Goal: Information Seeking & Learning: Compare options

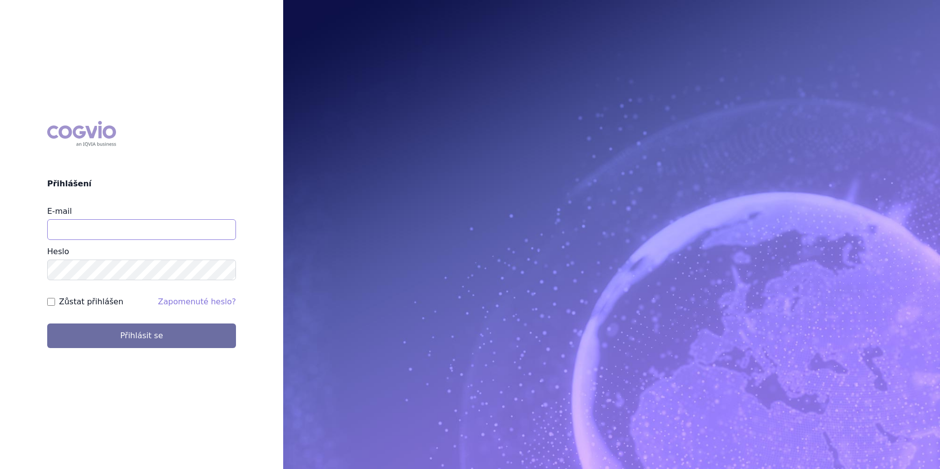
click at [106, 233] on input "E-mail" at bounding box center [141, 229] width 189 height 21
type input "balint.pasztor@lilly.com"
click at [47, 323] on button "Přihlásit se" at bounding box center [141, 335] width 189 height 25
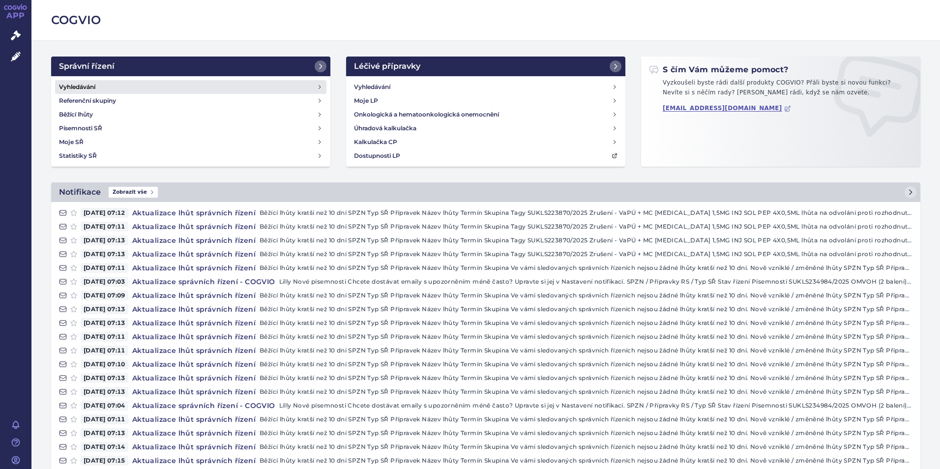
click at [117, 80] on link "Vyhledávání" at bounding box center [190, 87] width 271 height 14
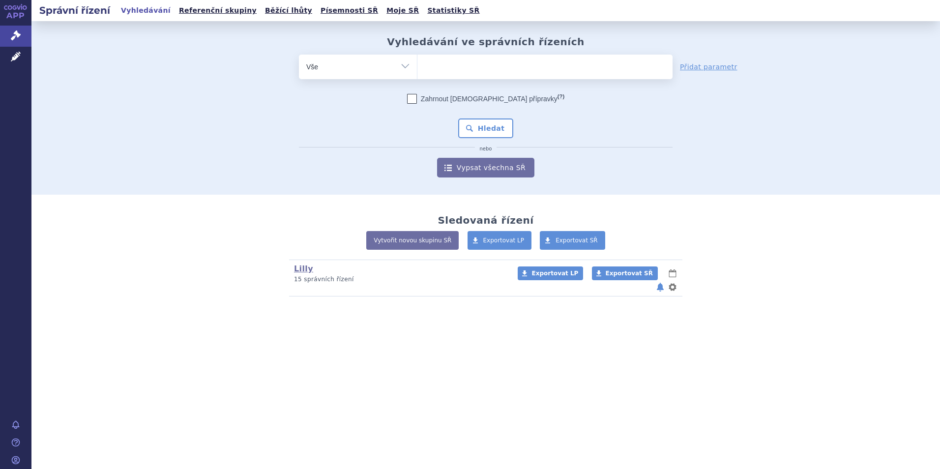
click at [438, 69] on ul at bounding box center [544, 65] width 255 height 21
click at [417, 69] on select at bounding box center [417, 66] width 0 height 25
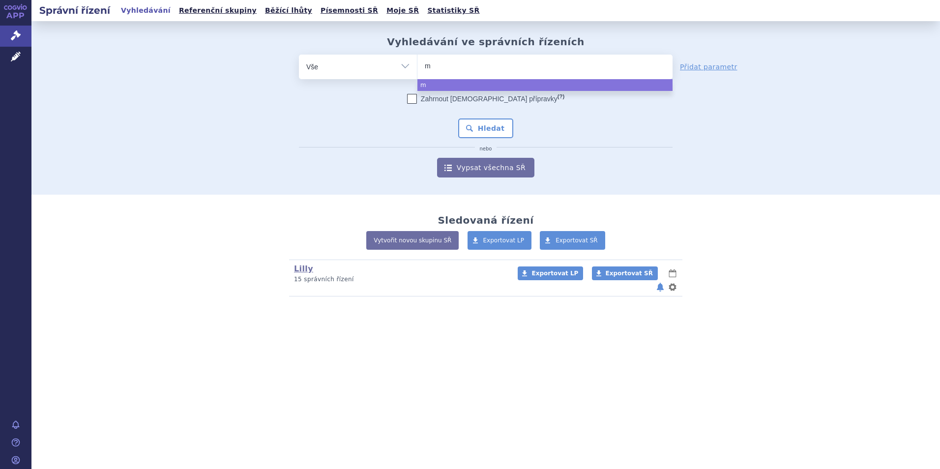
type input "me"
type input "mer"
type input "merc"
type input "merck"
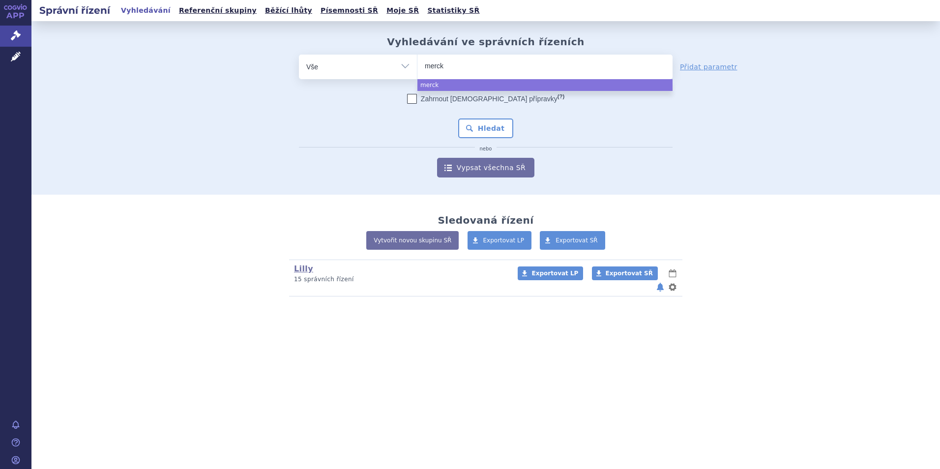
type input "merck k"
type input "merck kga"
select select "merck kga"
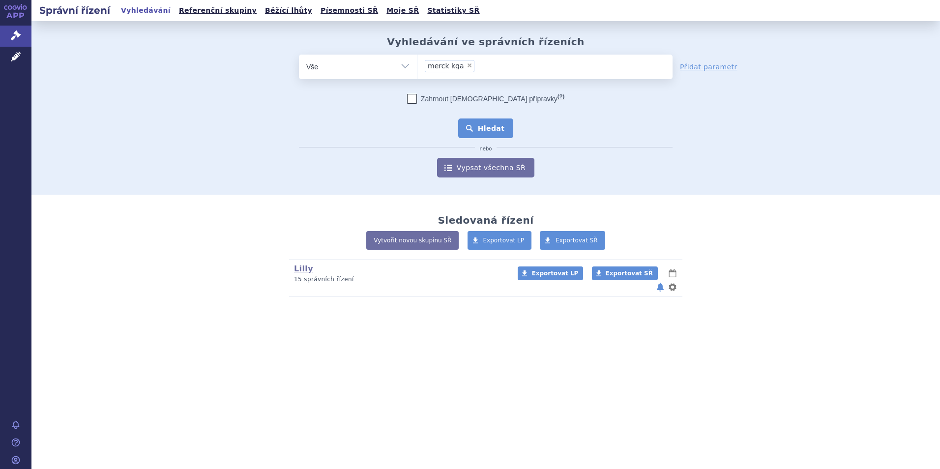
click at [503, 120] on button "Hledat" at bounding box center [486, 128] width 56 height 20
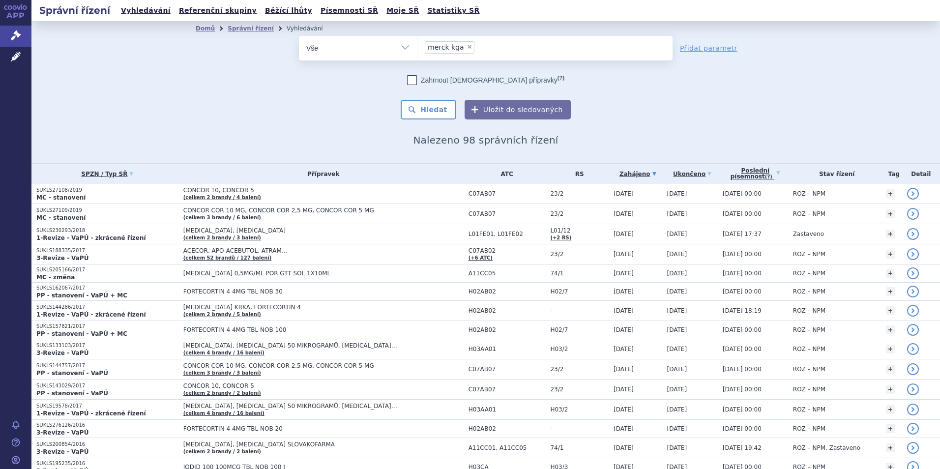
click at [466, 46] on span "×" at bounding box center [469, 47] width 6 height 6
click at [417, 46] on select "merck kga" at bounding box center [417, 47] width 0 height 25
select select
click at [456, 48] on ul at bounding box center [544, 46] width 255 height 21
click at [417, 48] on select "merck kga" at bounding box center [417, 47] width 0 height 25
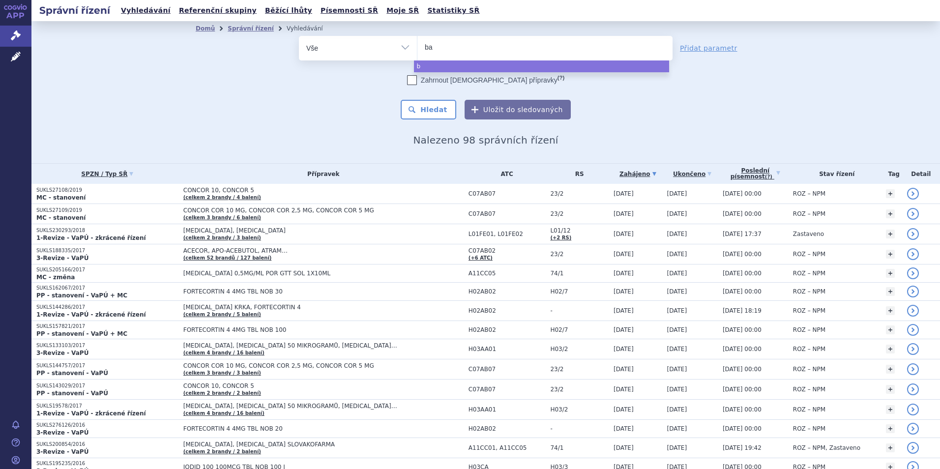
type input "bav"
type input "bave"
type input "baven"
type input "bavenc"
type input "bavenci"
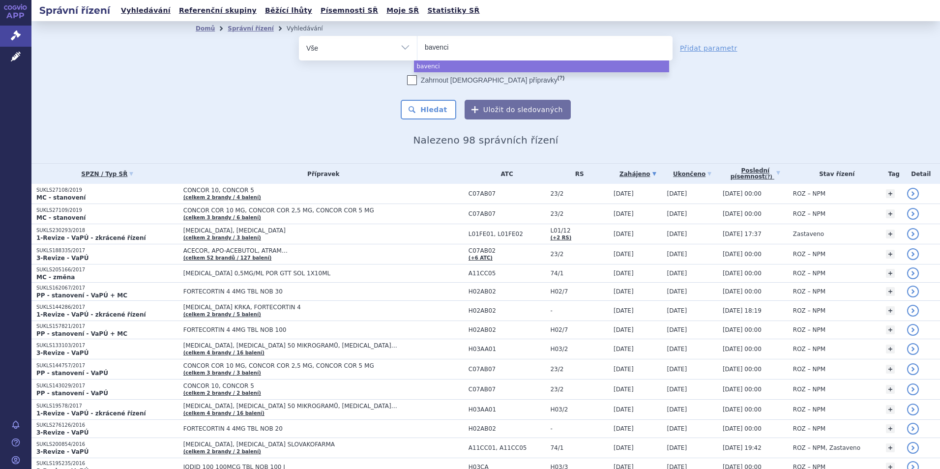
type input "bavencio"
select select "bavencio"
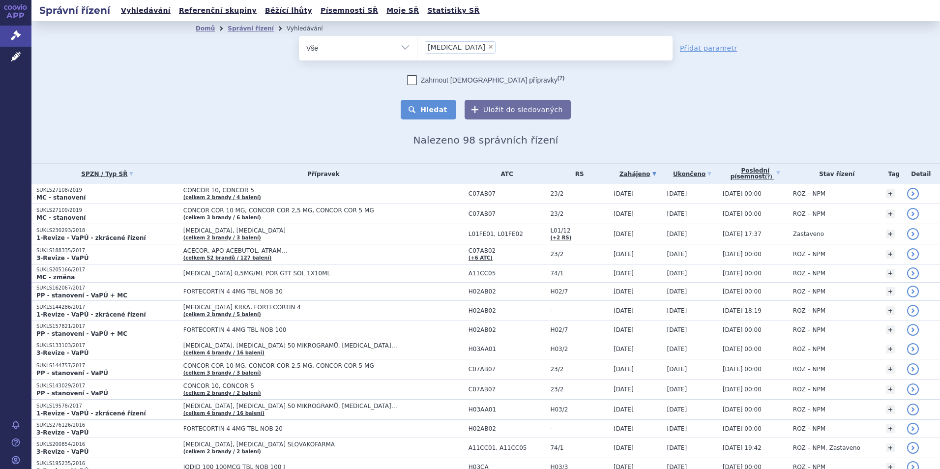
click at [436, 103] on button "Hledat" at bounding box center [428, 110] width 56 height 20
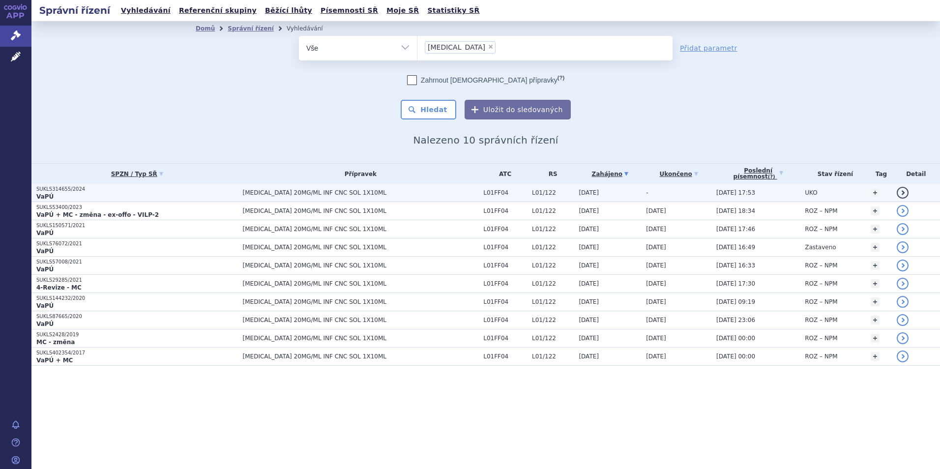
click at [311, 195] on span "BAVENCIO 20MG/ML INF CNC SOL 1X10ML" at bounding box center [361, 192] width 236 height 7
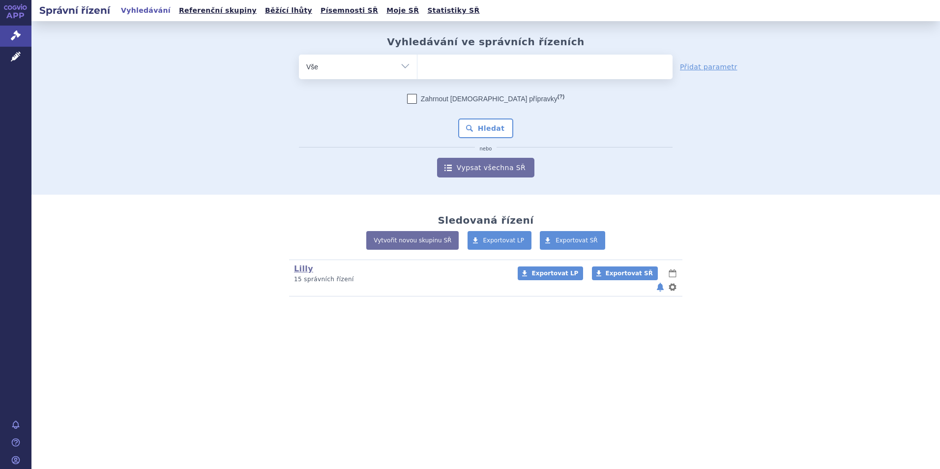
click at [465, 68] on ul at bounding box center [544, 65] width 255 height 21
click at [417, 68] on select at bounding box center [417, 66] width 0 height 25
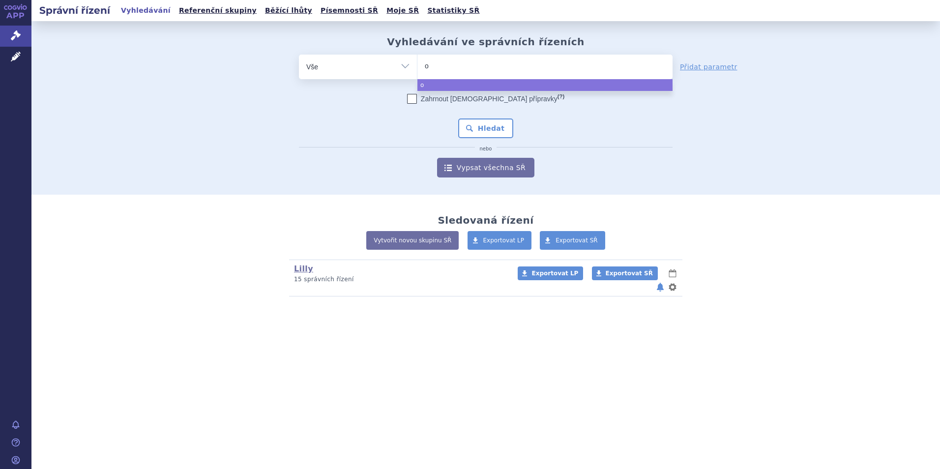
type input "oz"
type input "ozem"
type input "ozemp"
type input "[MEDICAL_DATA]"
select select "[MEDICAL_DATA]"
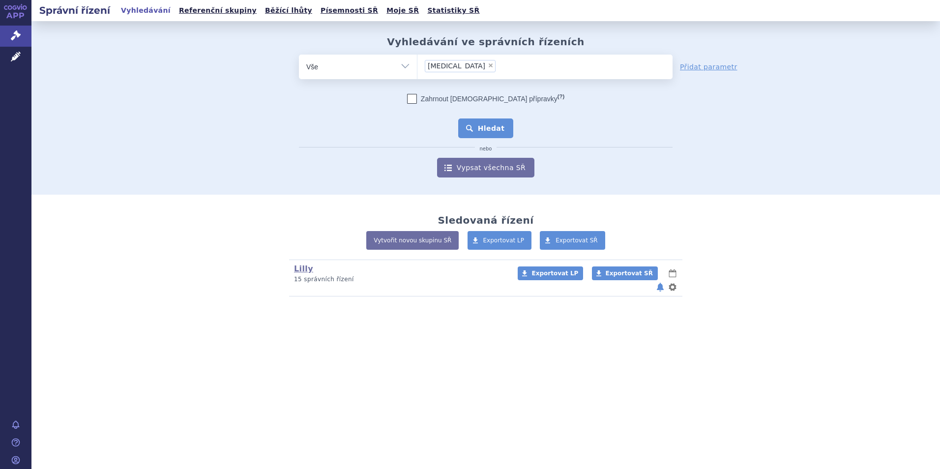
click at [501, 133] on button "Hledat" at bounding box center [486, 128] width 56 height 20
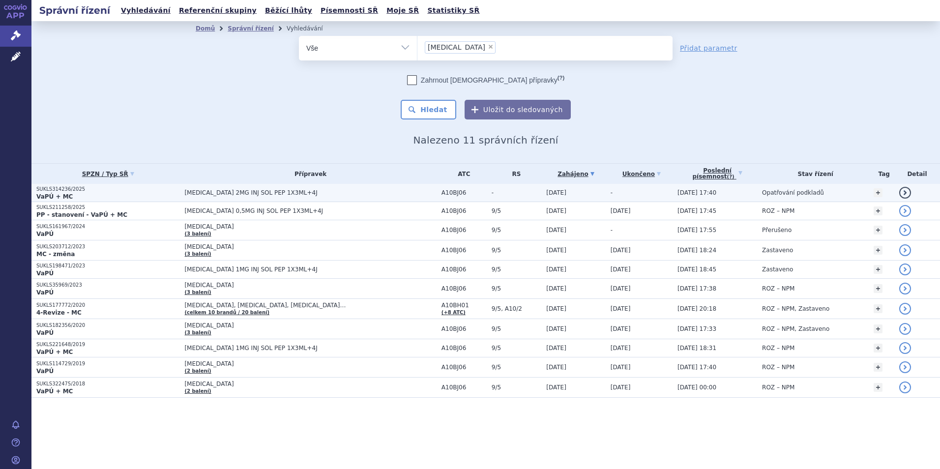
click at [313, 195] on span "OZEMPIC 2MG INJ SOL PEP 1X3ML+4J" at bounding box center [307, 192] width 246 height 7
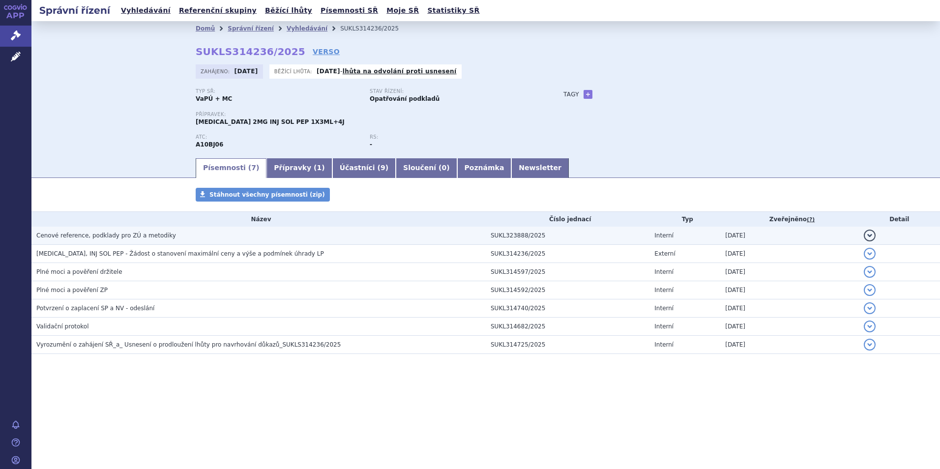
click at [148, 238] on span "Cenové reference, podklady pro ZÚ a metodiky" at bounding box center [106, 235] width 140 height 7
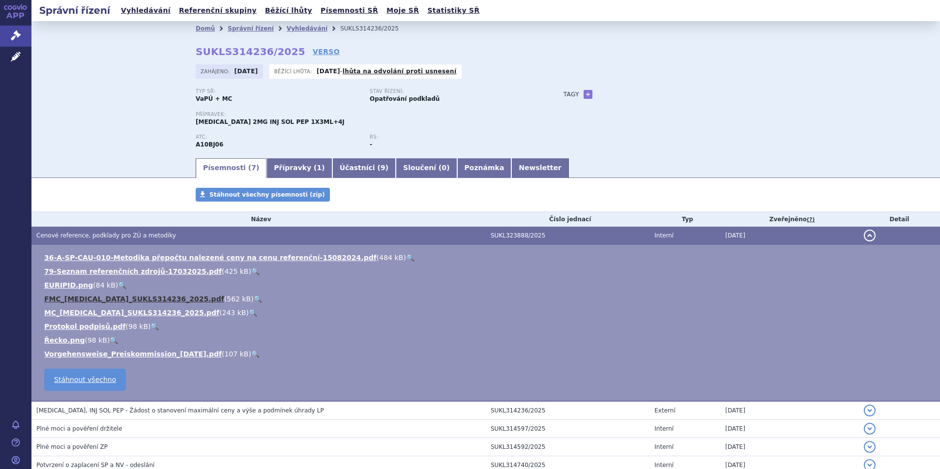
click at [123, 296] on link "FMC_OZEMPIC_SUKLS314236_2025.pdf" at bounding box center [134, 299] width 180 height 8
click at [584, 96] on link "+" at bounding box center [587, 94] width 9 height 9
click at [660, 96] on b at bounding box center [662, 94] width 4 height 2
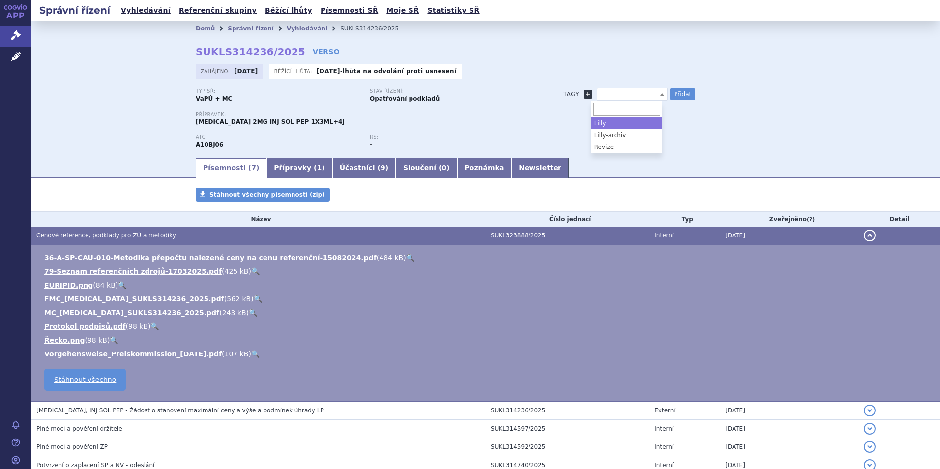
click at [583, 98] on link "+" at bounding box center [587, 94] width 9 height 9
click at [583, 92] on link "+" at bounding box center [587, 94] width 9 height 9
click at [677, 97] on button "Přidat" at bounding box center [682, 94] width 25 height 12
click at [657, 97] on span at bounding box center [662, 94] width 10 height 12
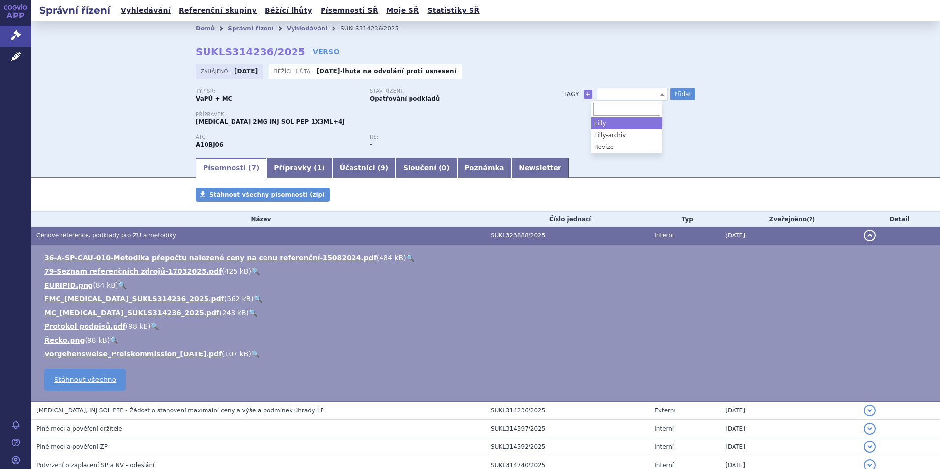
click at [640, 111] on input "search" at bounding box center [626, 109] width 67 height 13
type input "L"
type input "Konkurence"
select select "Konkurence"
click at [685, 93] on button "Přidat" at bounding box center [682, 94] width 25 height 12
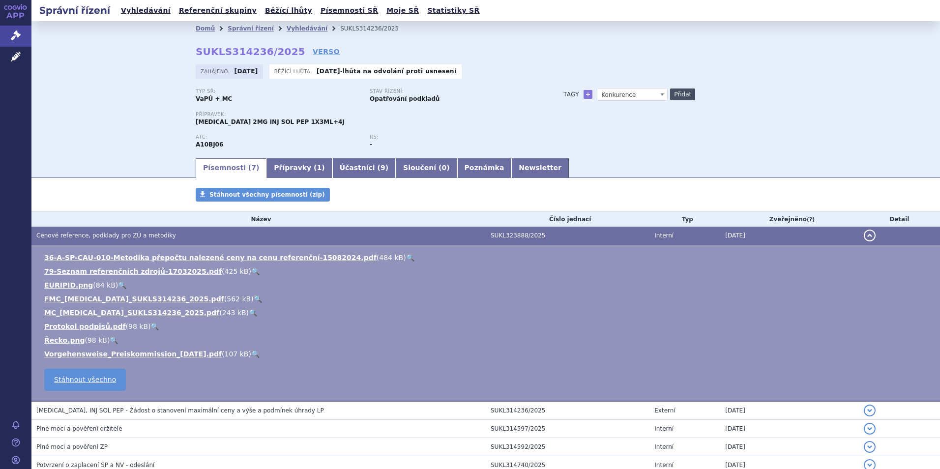
select select
click at [492, 110] on div "Typ SŘ: VaPÚ + MC Stav řízení: Opatřování podkladů" at bounding box center [370, 99] width 348 height 23
click at [292, 30] on link "Vyhledávání" at bounding box center [306, 28] width 41 height 7
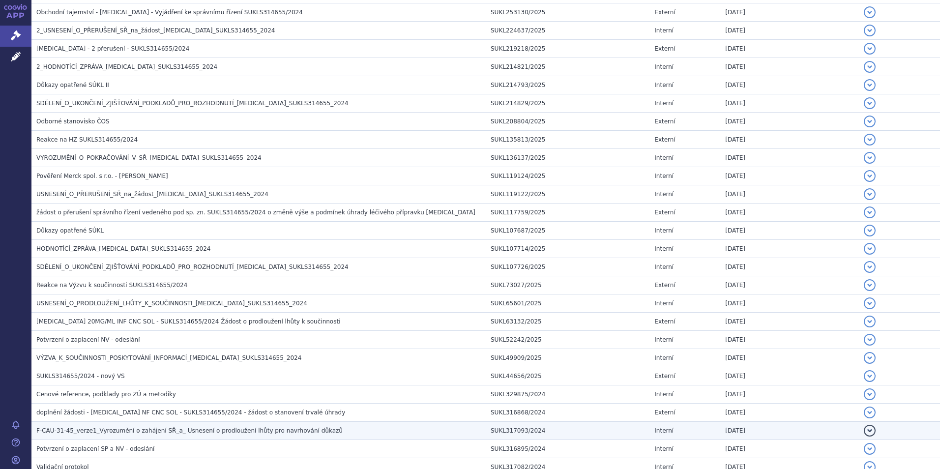
scroll to position [158, 0]
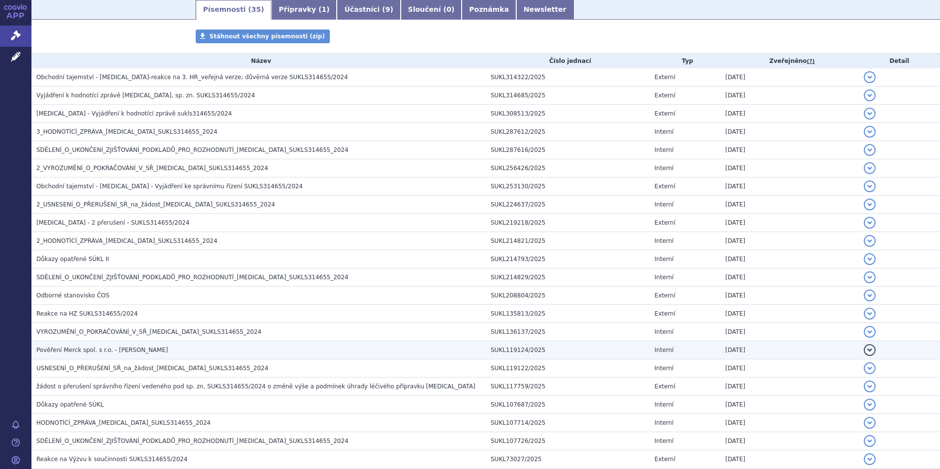
click at [173, 353] on h3 "Pověření Merck spol. s r.o. - [PERSON_NAME]" at bounding box center [260, 350] width 449 height 10
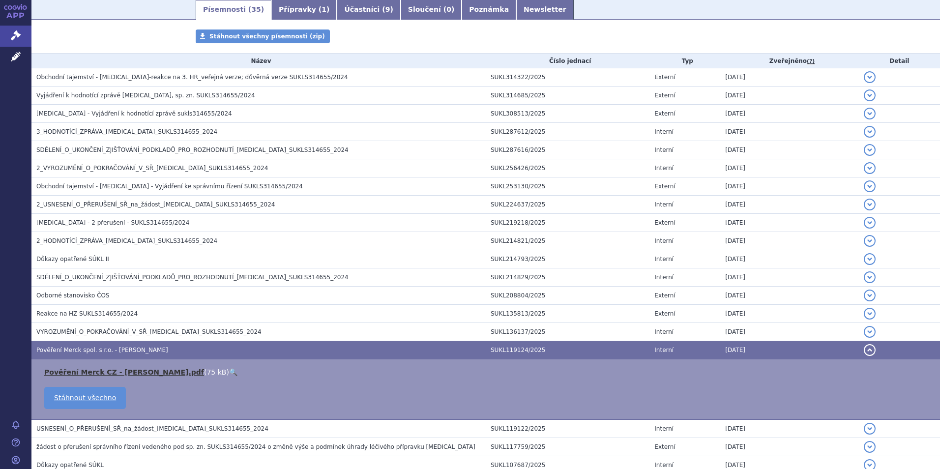
click at [141, 372] on link "Pověření Merck CZ - [PERSON_NAME].pdf" at bounding box center [124, 372] width 160 height 8
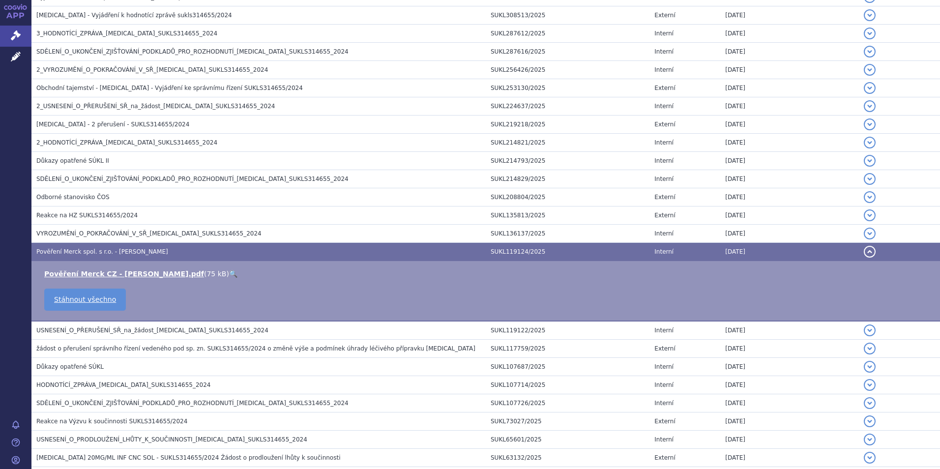
scroll to position [306, 0]
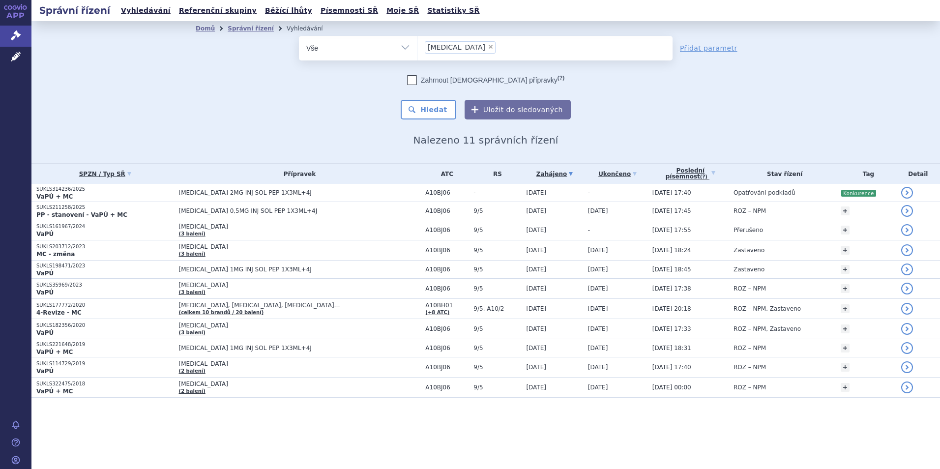
click at [398, 49] on select "Vše Spisová značka Typ SŘ Přípravek/SUKL kód Účastník/Držitel" at bounding box center [358, 47] width 118 height 22
select select "filter-tag"
click at [299, 36] on select "Vše Spisová značka Typ SŘ Přípravek/SUKL kód Účastník/Držitel" at bounding box center [358, 47] width 118 height 22
click at [462, 55] on ul at bounding box center [544, 46] width 255 height 21
click at [417, 55] on select at bounding box center [417, 47] width 0 height 25
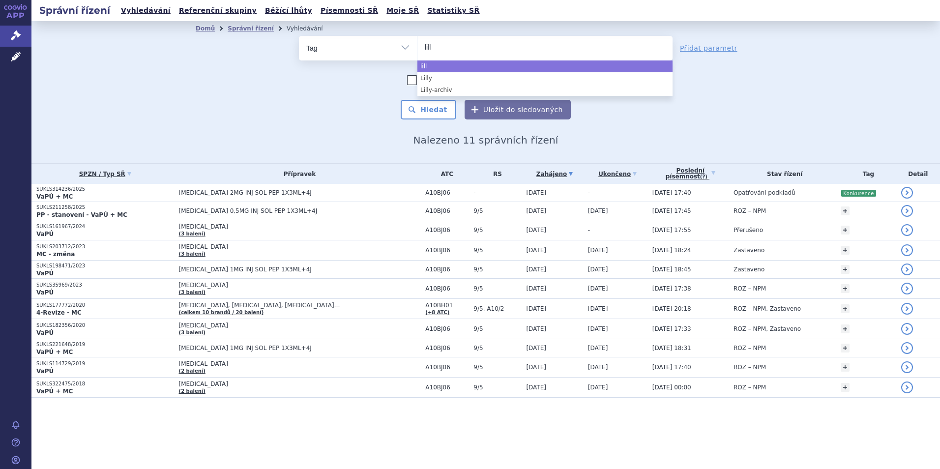
type input "lill"
select select "lill"
type input "konk"
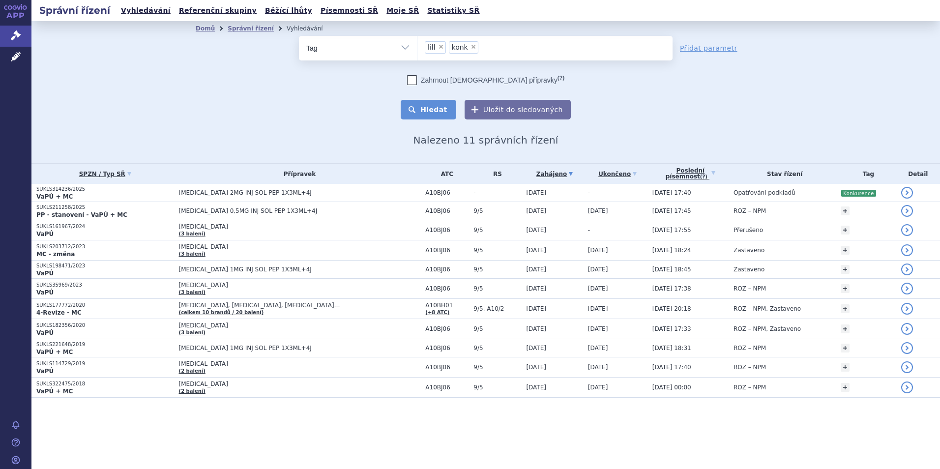
click at [433, 114] on button "Hledat" at bounding box center [428, 110] width 56 height 20
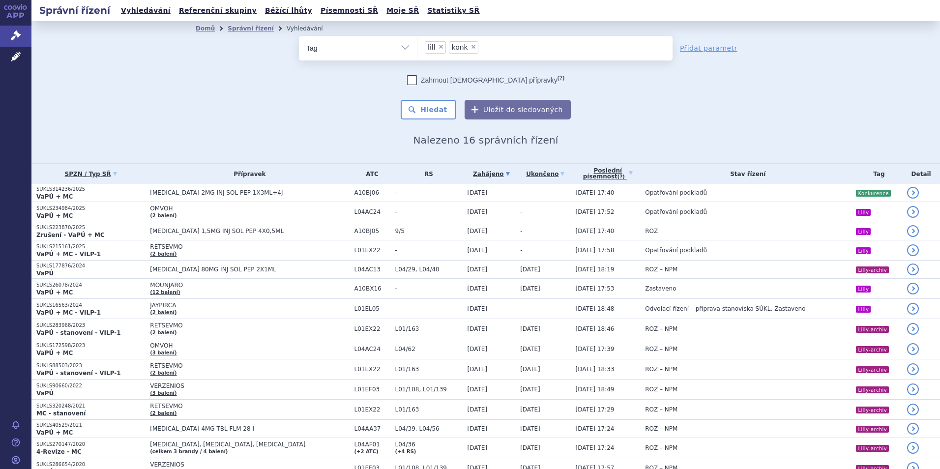
click at [438, 46] on span "×" at bounding box center [441, 47] width 6 height 6
click at [417, 46] on select "lill konk" at bounding box center [417, 47] width 0 height 25
select select "konk"
click at [446, 46] on span "×" at bounding box center [449, 47] width 6 height 6
click at [417, 46] on select "konk" at bounding box center [417, 47] width 0 height 25
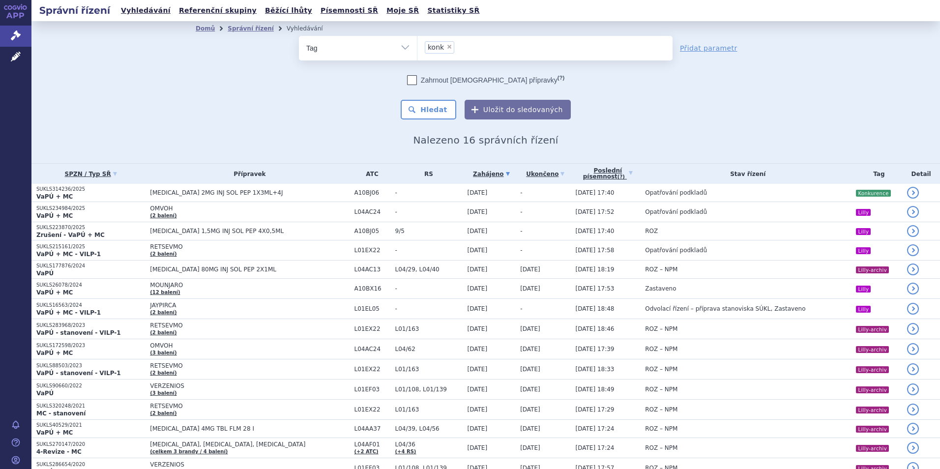
select select
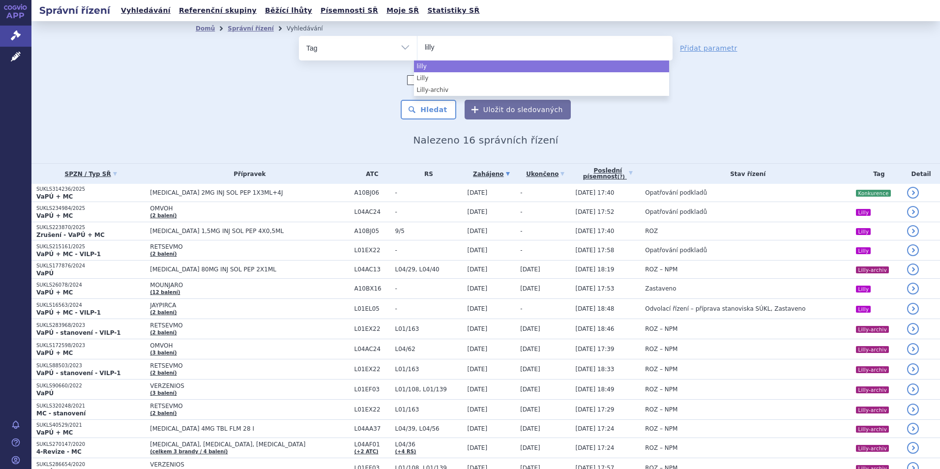
type input "lilly"
click at [398, 49] on select "Vše Spisová značka Typ SŘ Přípravek/SUKL kód Účastník/Držitel" at bounding box center [358, 47] width 118 height 22
select select "lilly"
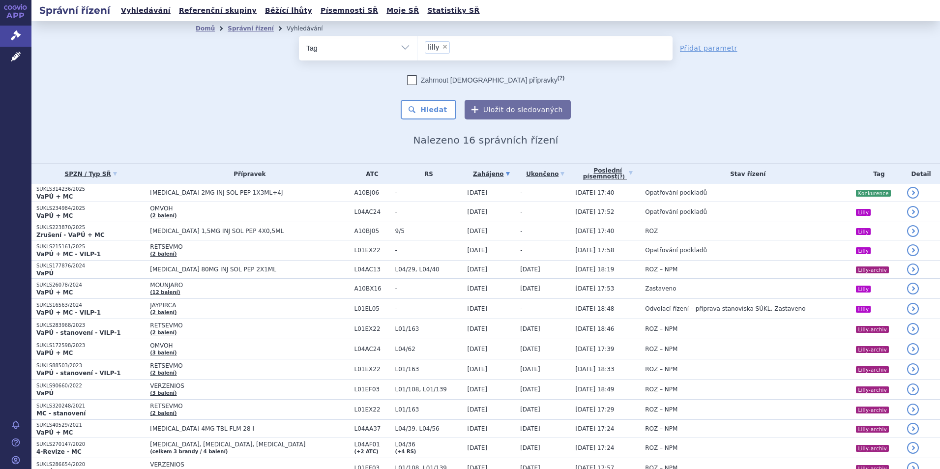
click at [396, 43] on select "Vše Spisová značka Typ SŘ Přípravek/SUKL kód Účastník/Držitel" at bounding box center [358, 47] width 118 height 22
select select "filter-participant"
click at [299, 36] on select "Vše Spisová značka Typ SŘ Přípravek/SUKL kód Účastník/Držitel" at bounding box center [358, 47] width 118 height 22
click at [448, 47] on ul at bounding box center [544, 46] width 255 height 21
click at [417, 47] on select at bounding box center [417, 47] width 0 height 25
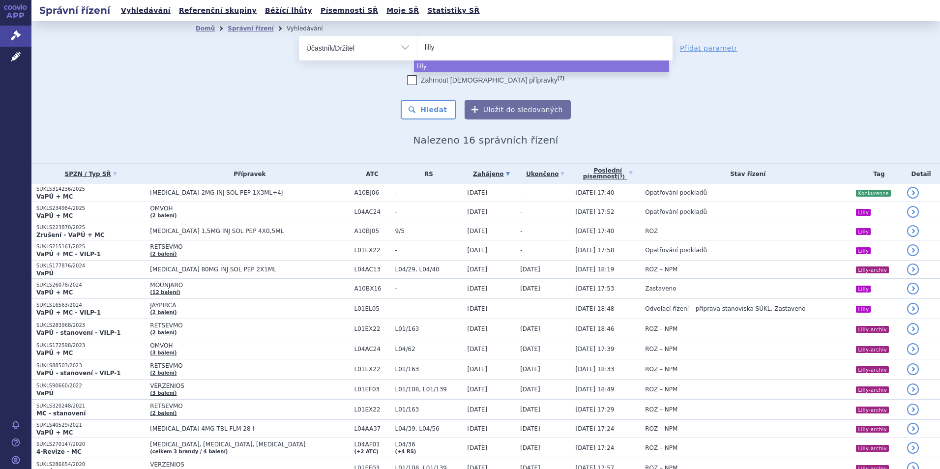
type input "lilly"
select select "lilly"
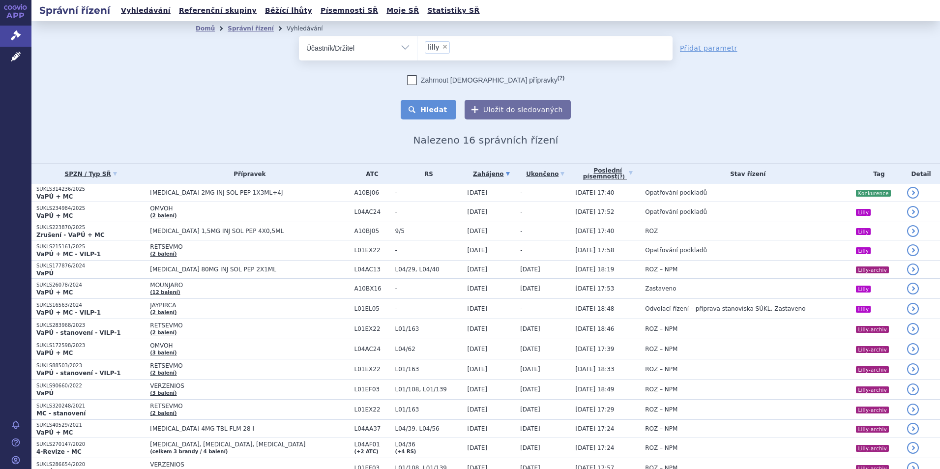
click at [433, 108] on button "Hledat" at bounding box center [428, 110] width 56 height 20
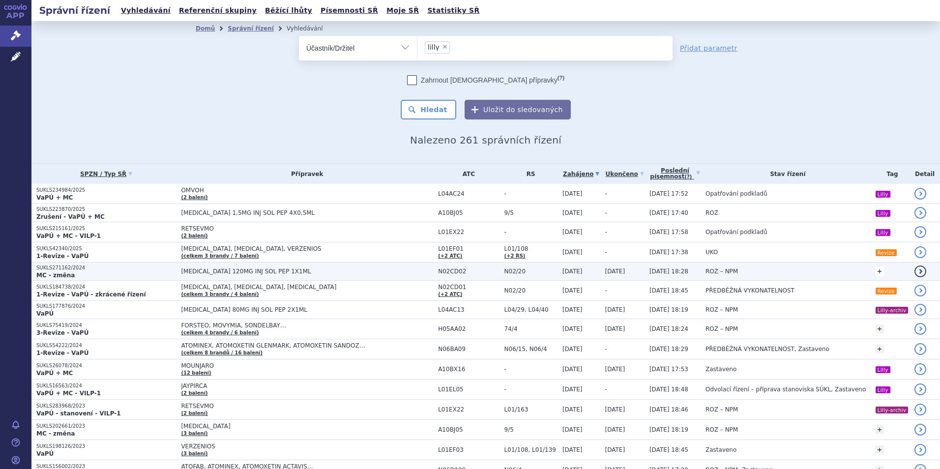
click at [875, 272] on link "+" at bounding box center [879, 271] width 9 height 9
click at [830, 273] on b at bounding box center [832, 273] width 4 height 2
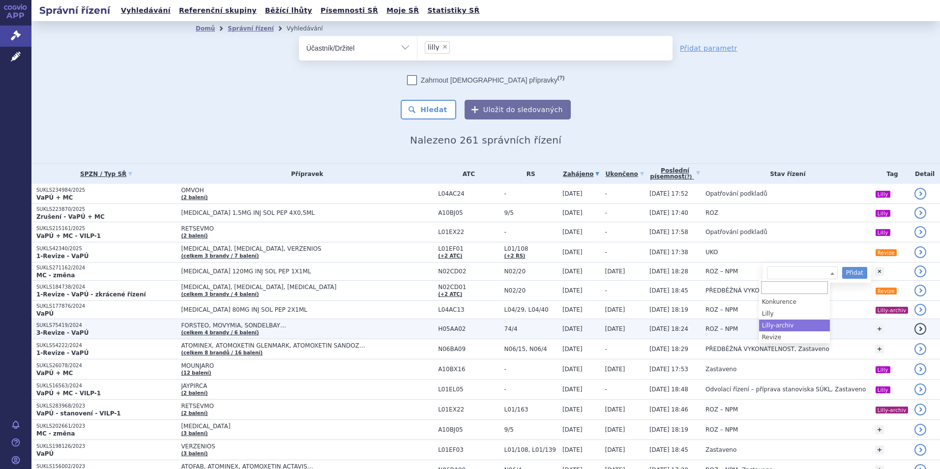
select select "Lilly-archiv"
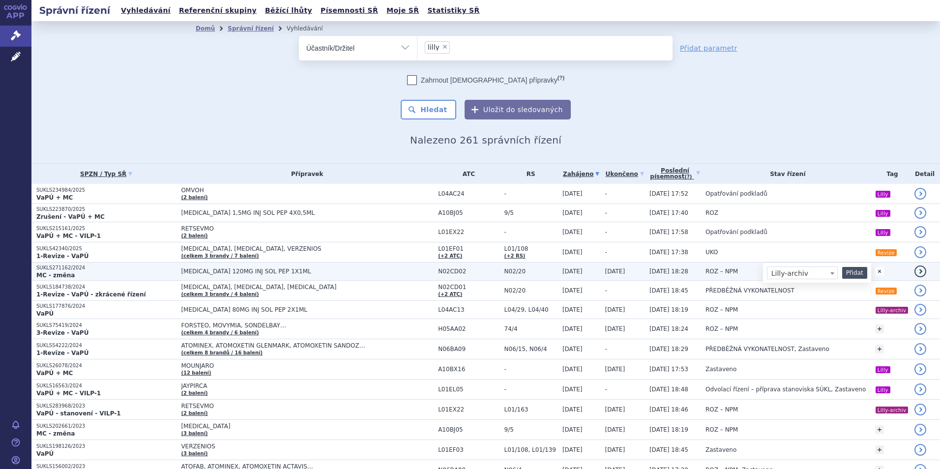
click at [843, 273] on button "Přidat" at bounding box center [854, 273] width 25 height 12
select select
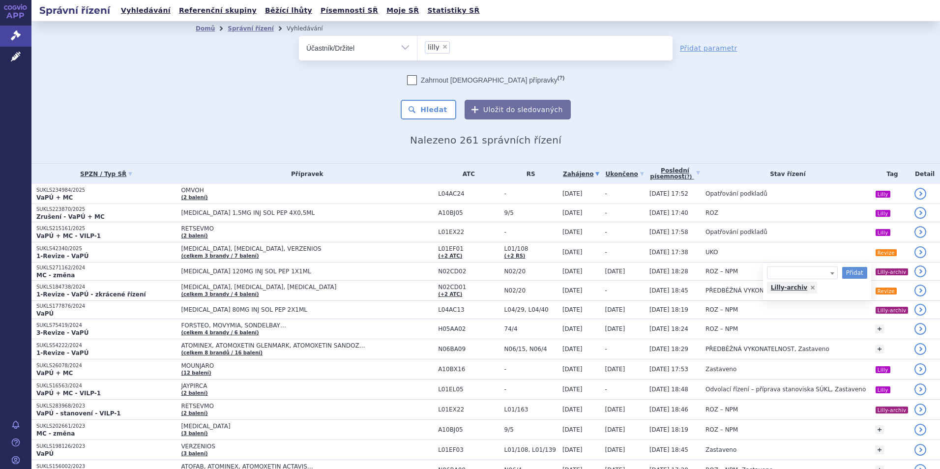
click at [841, 148] on div "Domů Správní řízení Vyhledávání Vyhledávání ve správních řízeních odstranit Vše…" at bounding box center [485, 92] width 908 height 142
click at [442, 47] on span "×" at bounding box center [445, 47] width 6 height 6
click at [417, 47] on select "lilly" at bounding box center [417, 47] width 0 height 25
select select
type input "r"
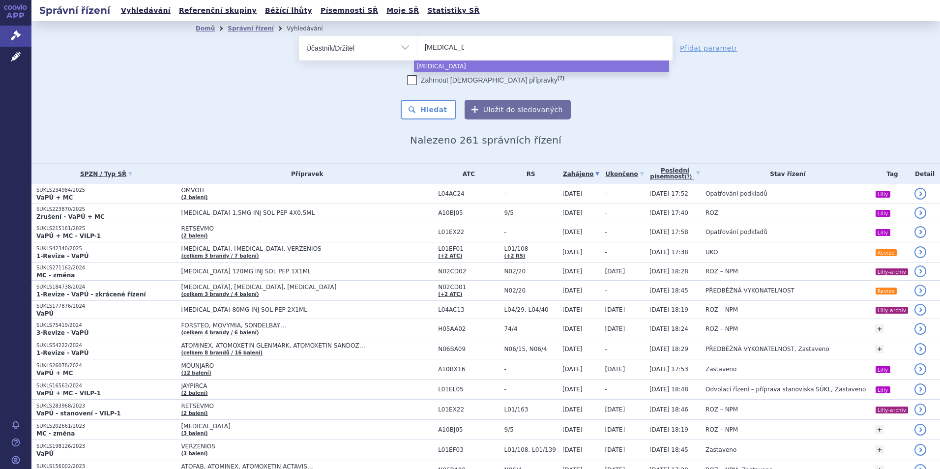
type input "tremfya"
select select "tremfya"
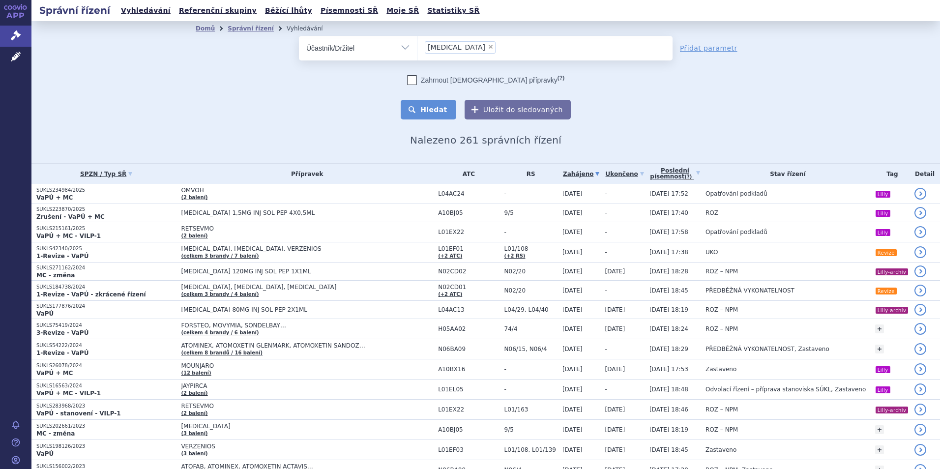
click at [411, 111] on button "Hledat" at bounding box center [428, 110] width 56 height 20
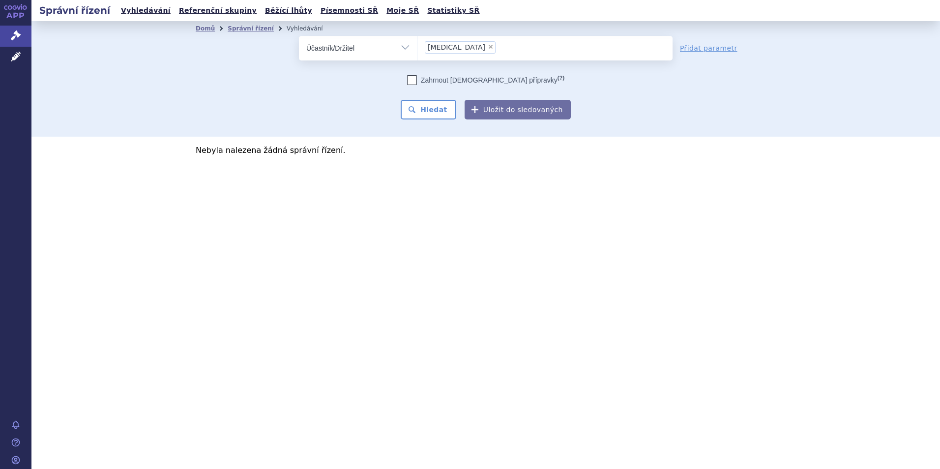
click at [402, 50] on select "Vše Spisová značka Typ SŘ Přípravek/SUKL kód Účastník/Držitel" at bounding box center [358, 47] width 118 height 22
select select "filter-all"
click at [299, 36] on select "Vše Spisová značka Typ SŘ Přípravek/SUKL kód Účastník/Držitel" at bounding box center [358, 47] width 118 height 22
click at [432, 106] on button "Hledat" at bounding box center [428, 110] width 56 height 20
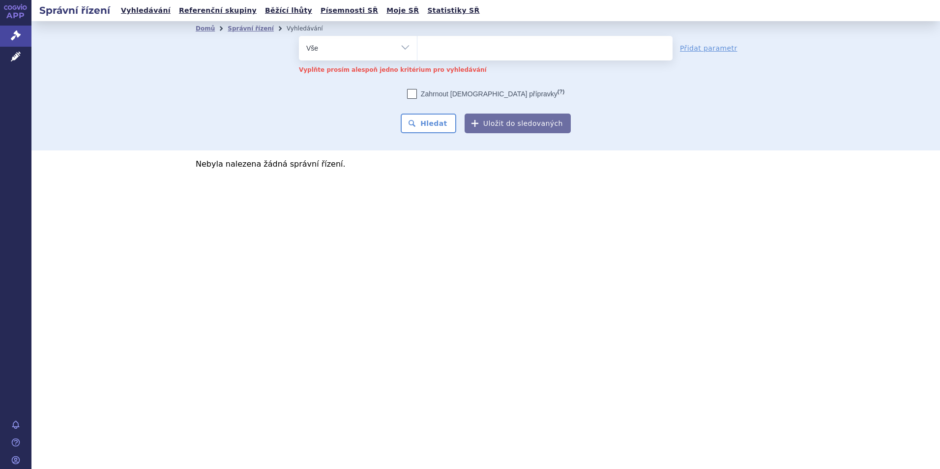
click at [451, 58] on span at bounding box center [544, 48] width 255 height 25
click at [417, 58] on select at bounding box center [417, 47] width 0 height 25
type input "tr"
type input "tre"
type input "trem"
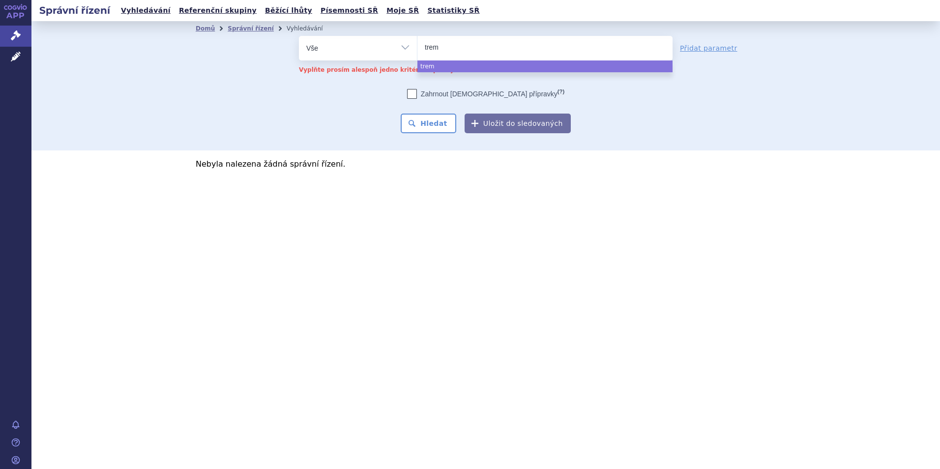
type input "tremf"
select select "tremf"
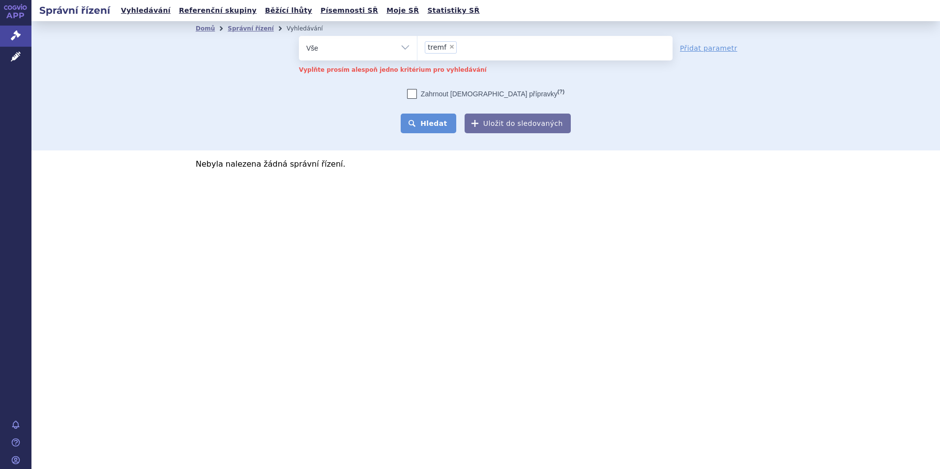
click at [433, 122] on button "Hledat" at bounding box center [428, 124] width 56 height 20
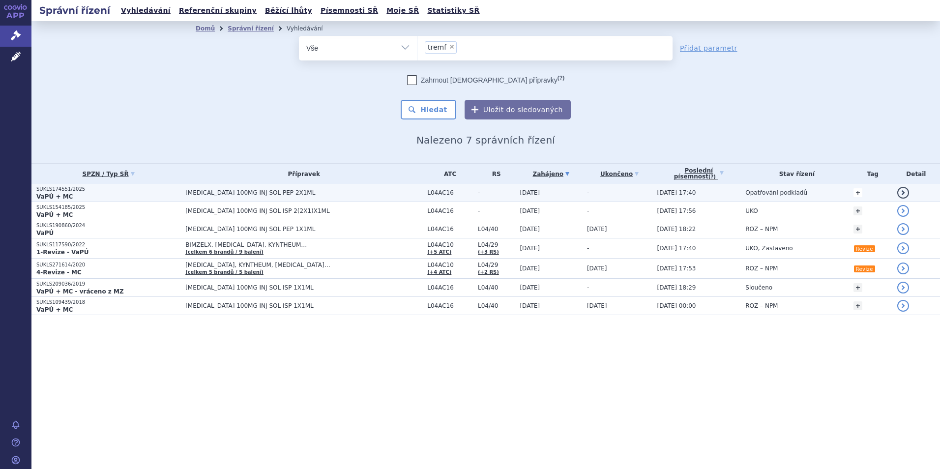
click at [855, 192] on link "+" at bounding box center [857, 192] width 9 height 9
click at [806, 192] on span at bounding box center [810, 194] width 10 height 13
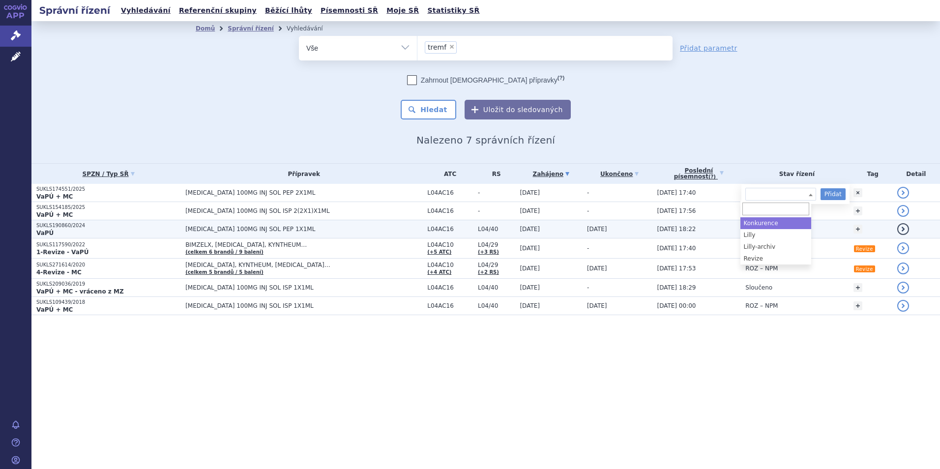
select select "Konkurence"
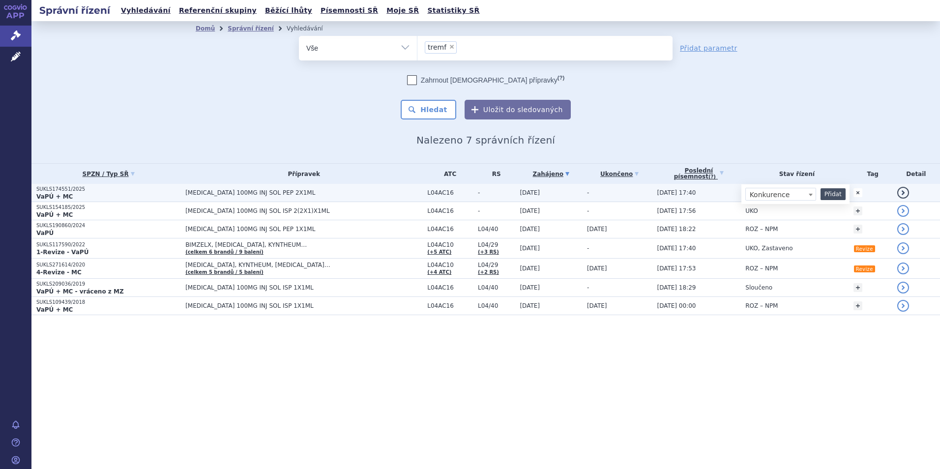
click at [833, 192] on button "Přidat" at bounding box center [832, 194] width 25 height 12
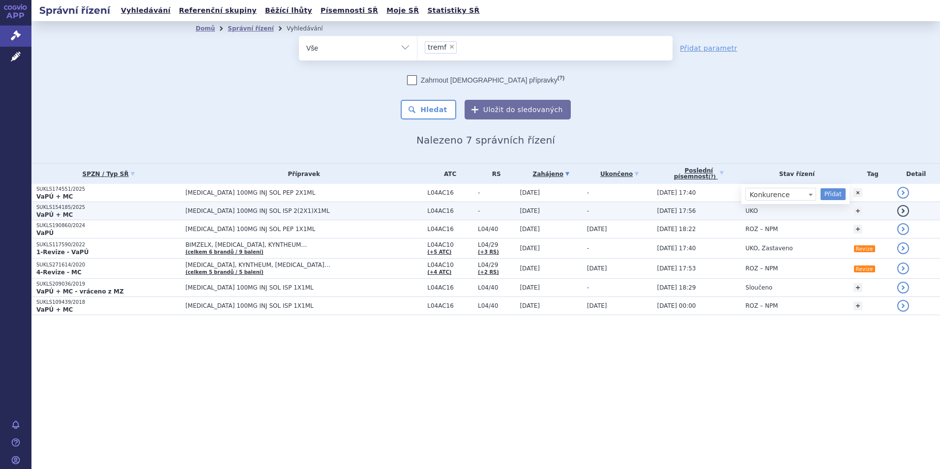
select select
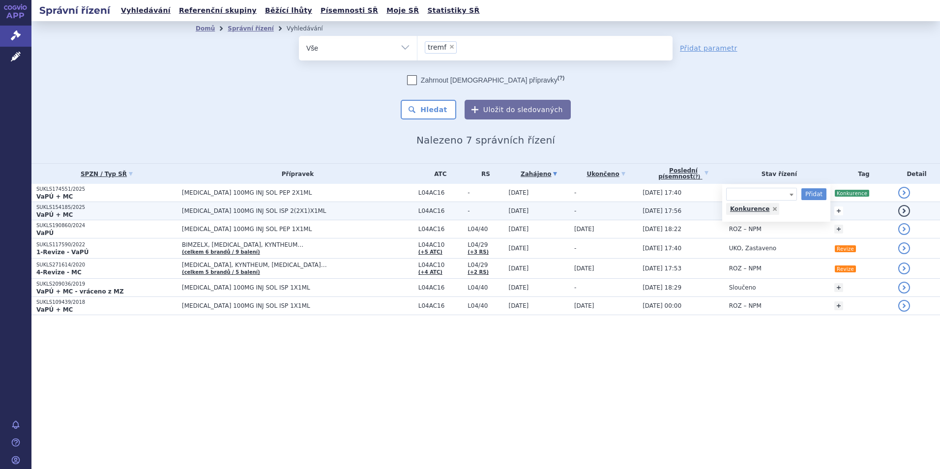
click at [834, 211] on link "+" at bounding box center [838, 210] width 9 height 9
click at [788, 216] on span at bounding box center [791, 212] width 10 height 13
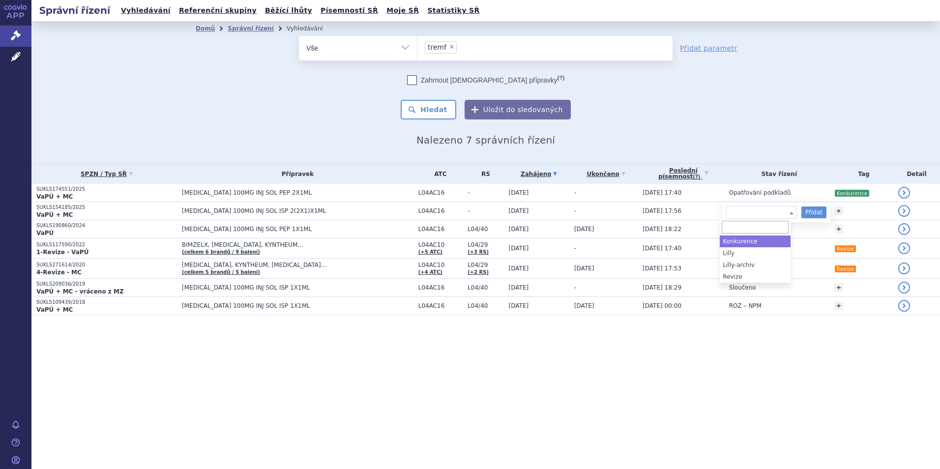
select select "Konkurence"
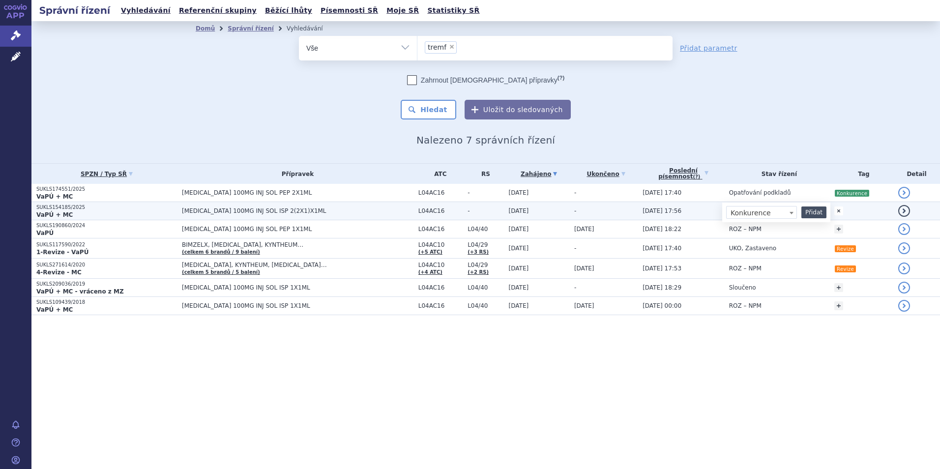
click at [812, 213] on button "Přidat" at bounding box center [813, 212] width 25 height 12
select select
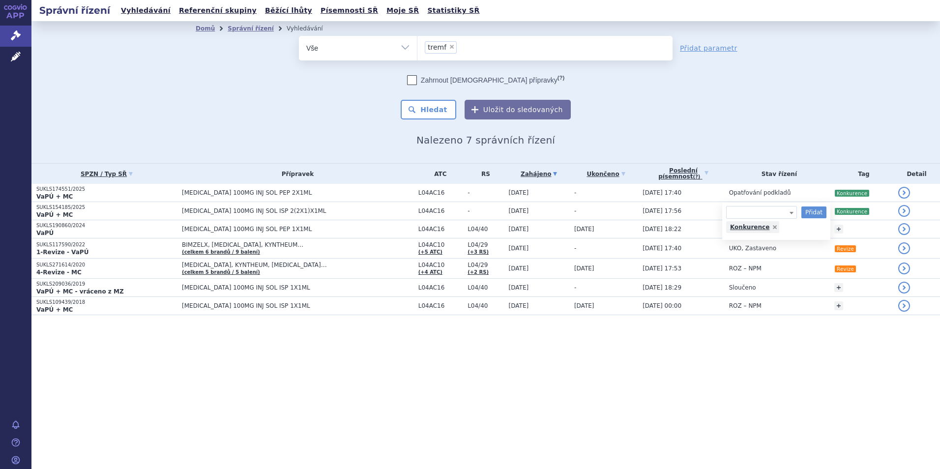
click at [738, 389] on div "Správní řízení Vyhledávání Referenční skupiny Běžící lhůty Písemnosti SŘ Moje S…" at bounding box center [485, 234] width 908 height 469
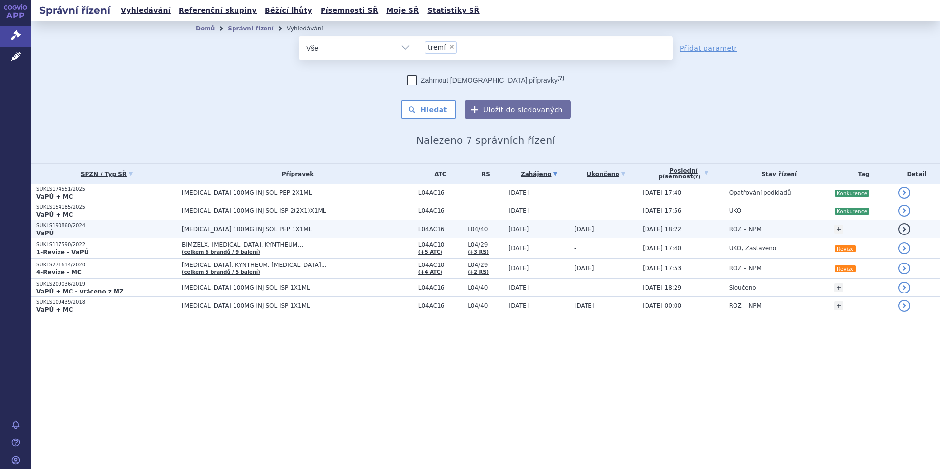
click at [475, 232] on span "L04/40" at bounding box center [485, 229] width 36 height 7
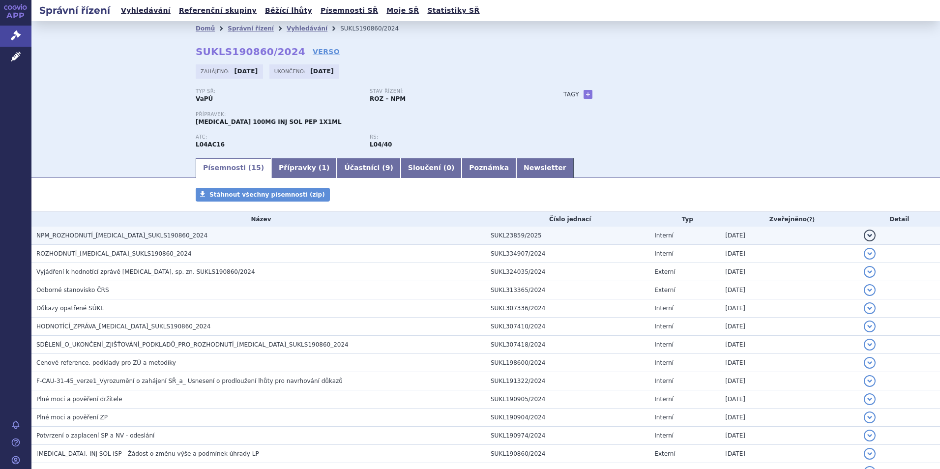
click at [99, 237] on span "NPM_ROZHODNUTÍ_TREMFYA_SUKLS190860_2024" at bounding box center [121, 235] width 171 height 7
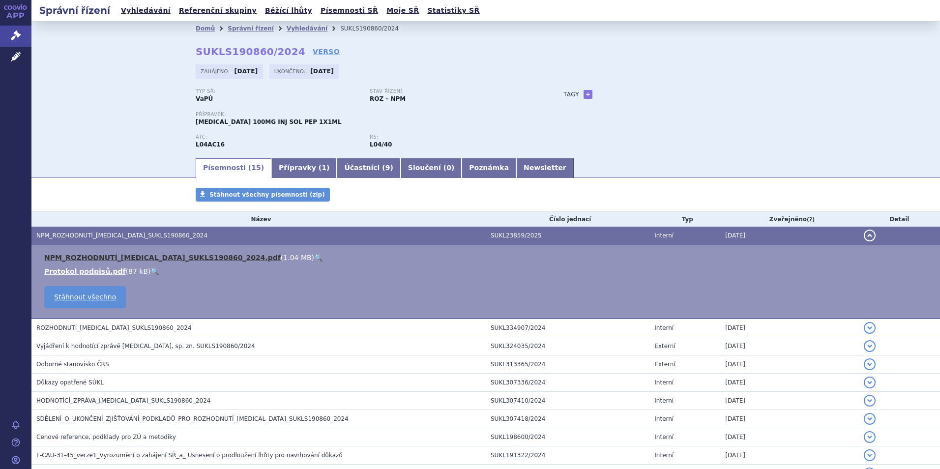
click at [139, 254] on link "NPM_ROZHODNUTÍ_TREMFYA_SUKLS190860_2024.pdf" at bounding box center [162, 258] width 236 height 8
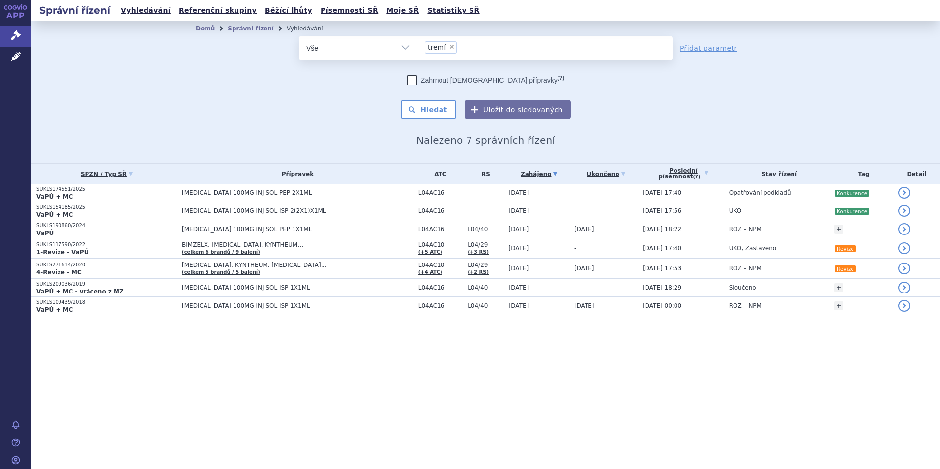
click at [463, 48] on ul "× tremf" at bounding box center [544, 47] width 255 height 22
click at [417, 48] on select "tremf" at bounding box center [417, 47] width 0 height 25
type input "sk"
type input "sky"
type input "skyr"
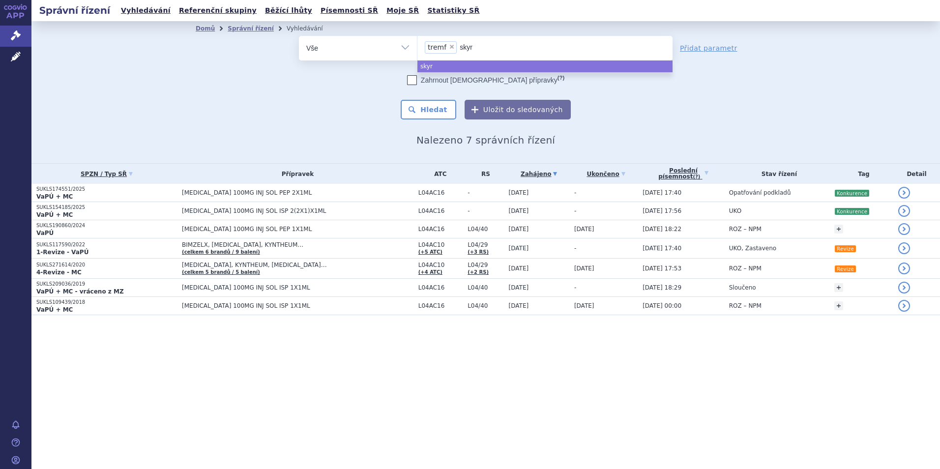
type input "skyri"
type input "skyriz"
type input "skyrizi"
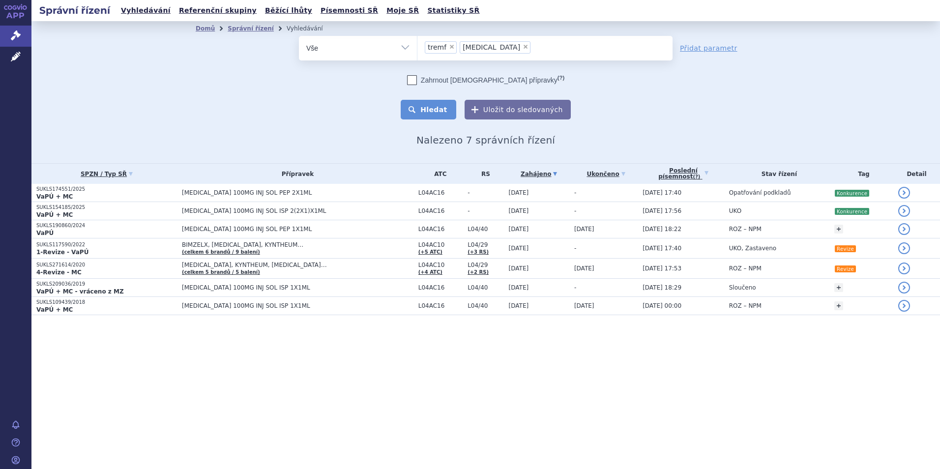
click at [439, 102] on button "Hledat" at bounding box center [428, 110] width 56 height 20
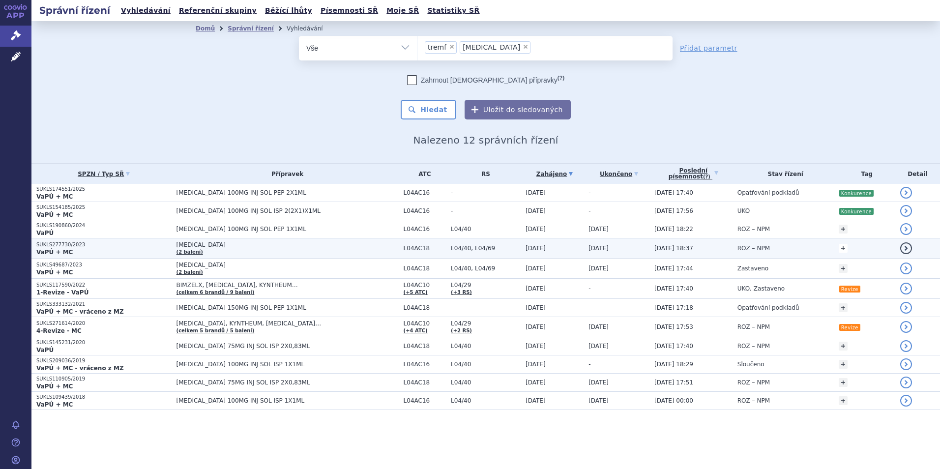
click at [838, 251] on link "+" at bounding box center [842, 248] width 9 height 9
click at [794, 251] on b at bounding box center [796, 250] width 4 height 2
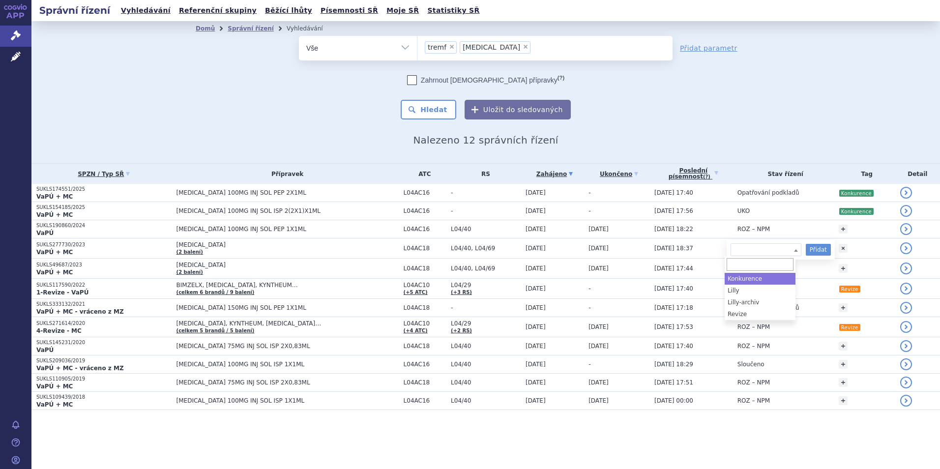
select select "Konkurence"
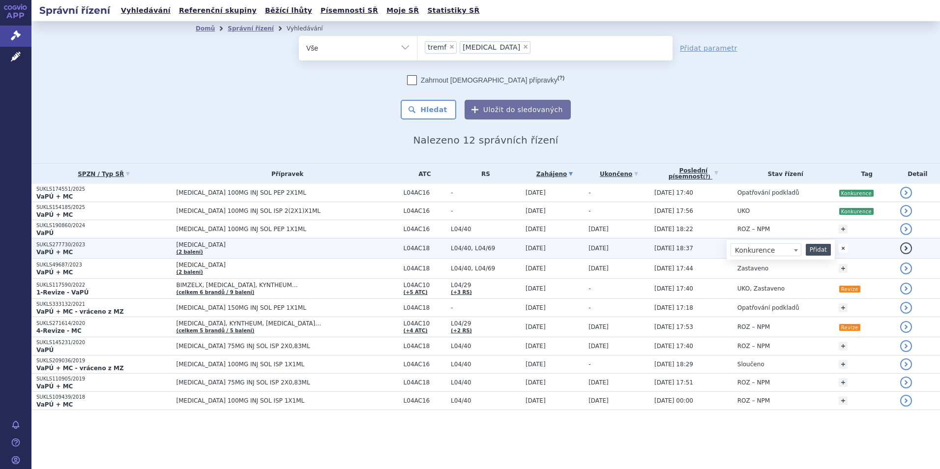
click at [814, 248] on button "Přidat" at bounding box center [817, 250] width 25 height 12
select select
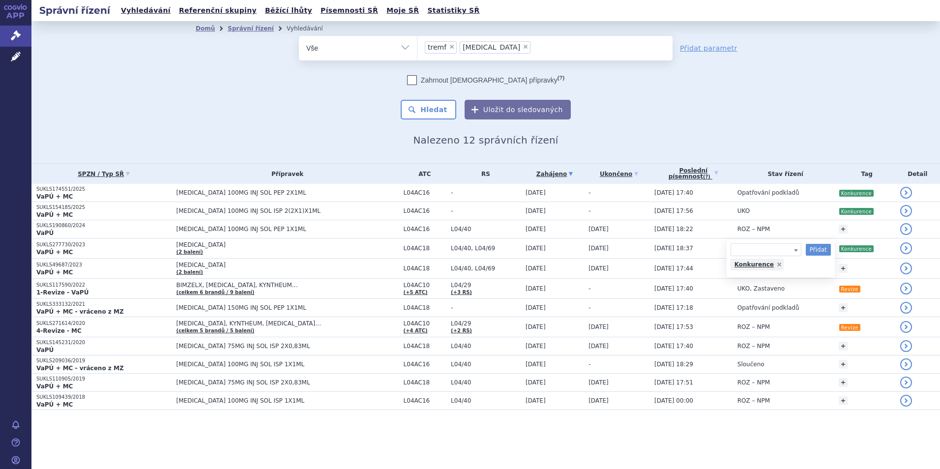
click at [569, 63] on form "odstranit Vše Spisová značka Typ SŘ tremf skyrizi" at bounding box center [485, 78] width 373 height 84
click at [451, 48] on span "×" at bounding box center [452, 47] width 6 height 6
click at [417, 48] on select "tremf skyrizi" at bounding box center [417, 47] width 0 height 25
select select "skyrizi"
click at [487, 48] on span "×" at bounding box center [490, 47] width 6 height 6
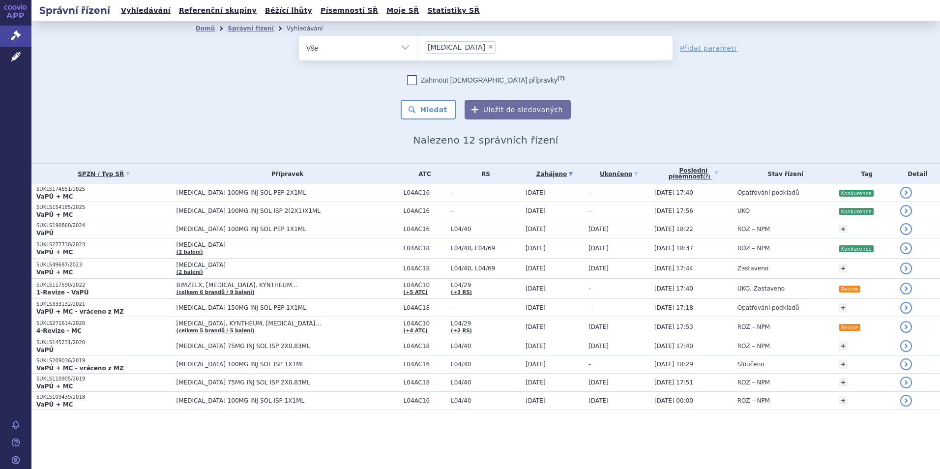
click at [417, 48] on select "tremf skyrizi" at bounding box center [417, 47] width 0 height 25
select select
type input "us"
type input "ust"
type input "uste"
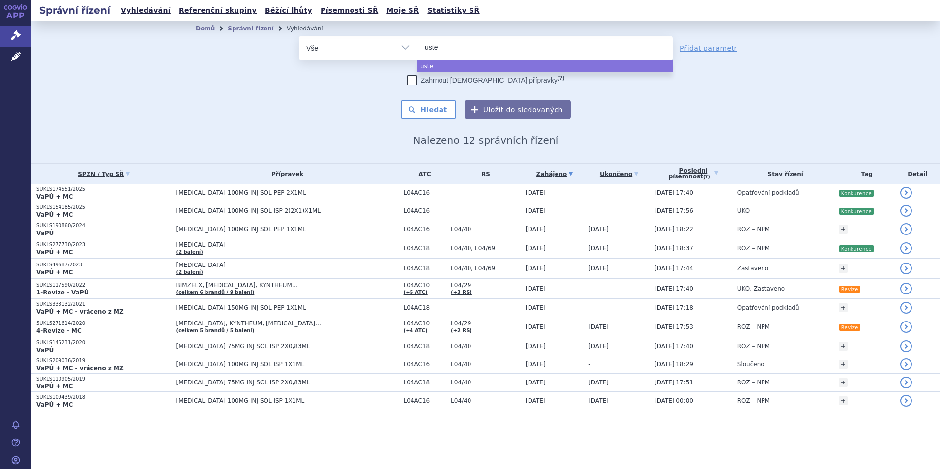
type input "ustek"
type input "usteki"
type input "ustekinu"
type input "ustekinum"
type input "ustekinuma"
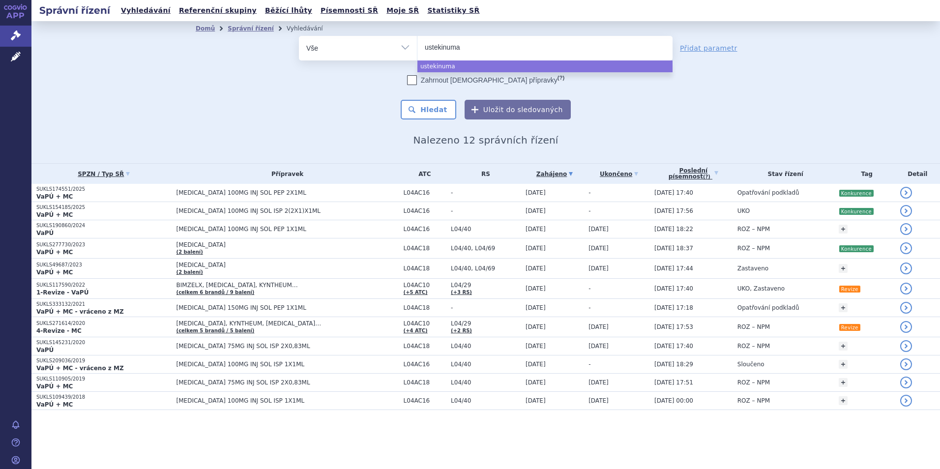
type input "ustekinumab"
select select "ustekinumab"
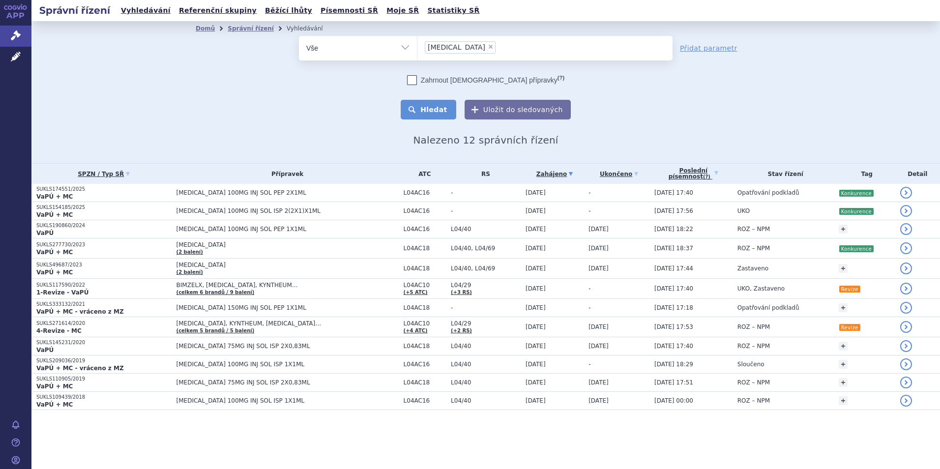
click at [434, 114] on button "Hledat" at bounding box center [428, 110] width 56 height 20
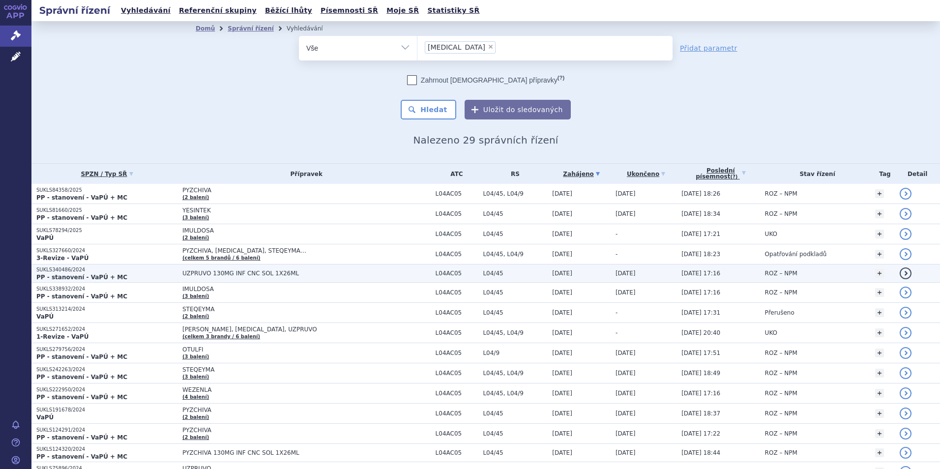
scroll to position [49, 0]
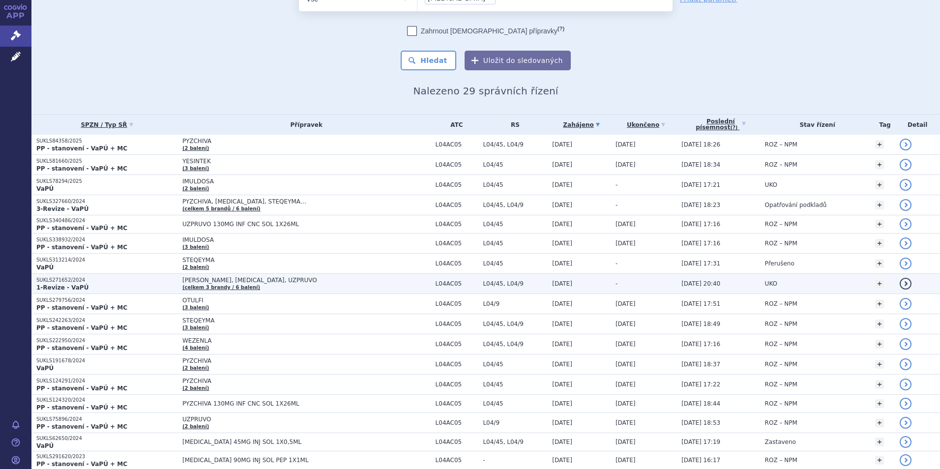
click at [329, 281] on span "[PERSON_NAME], [MEDICAL_DATA], UZPRUVO" at bounding box center [305, 280] width 246 height 7
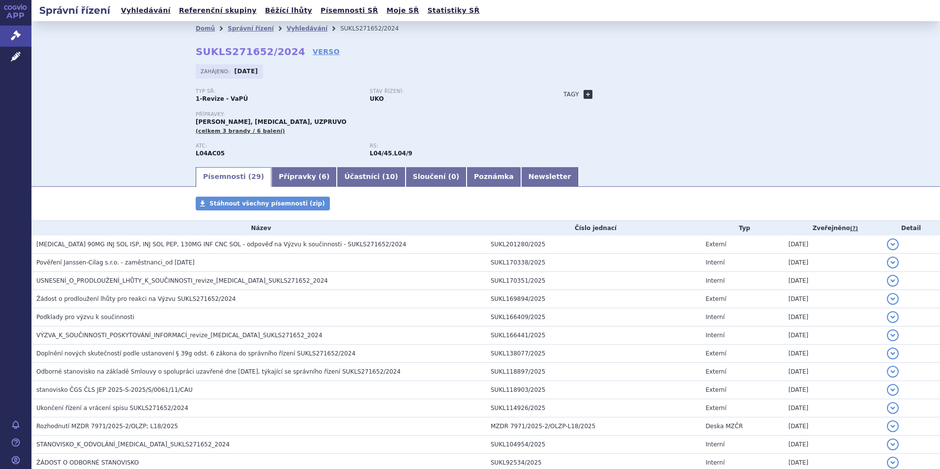
click at [583, 96] on link "+" at bounding box center [587, 94] width 9 height 9
click at [630, 94] on span at bounding box center [632, 94] width 71 height 13
select select "Konkurence"
click at [670, 95] on button "Přidat" at bounding box center [682, 94] width 25 height 12
select select
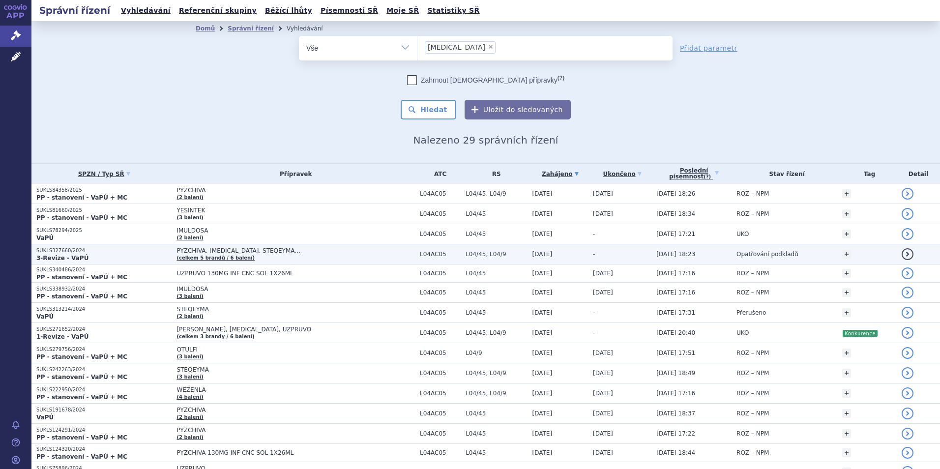
click at [597, 257] on td "-" at bounding box center [619, 254] width 63 height 20
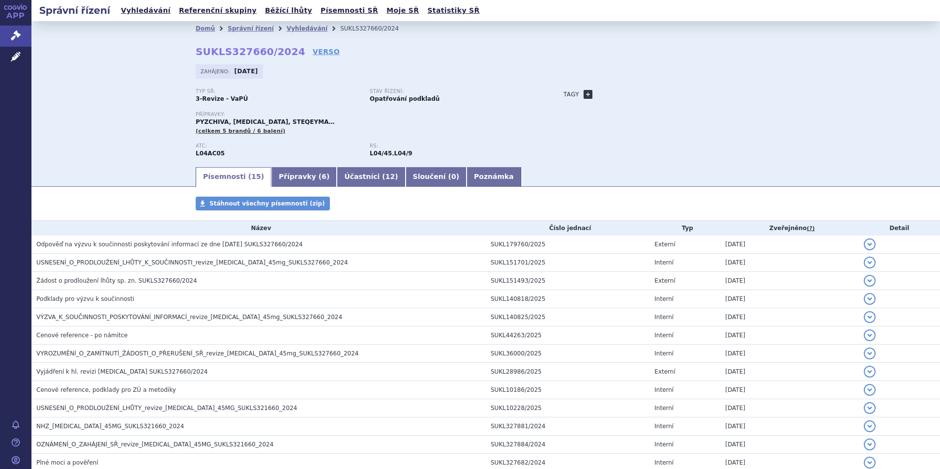
click at [587, 94] on div "Tagy + Přidat" at bounding box center [659, 94] width 232 height 12
click at [583, 93] on link "+" at bounding box center [587, 94] width 9 height 9
click at [627, 96] on span at bounding box center [632, 94] width 71 height 13
select select "Konkurence"
click at [684, 97] on button "Přidat" at bounding box center [682, 94] width 25 height 12
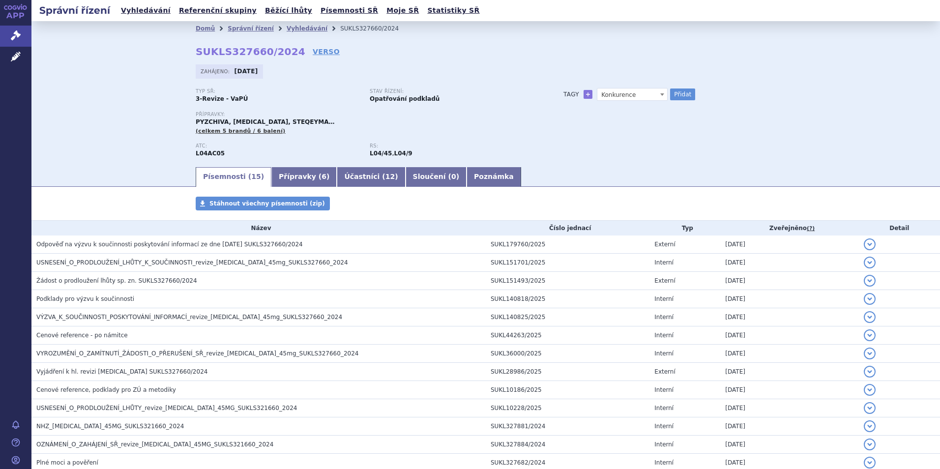
select select
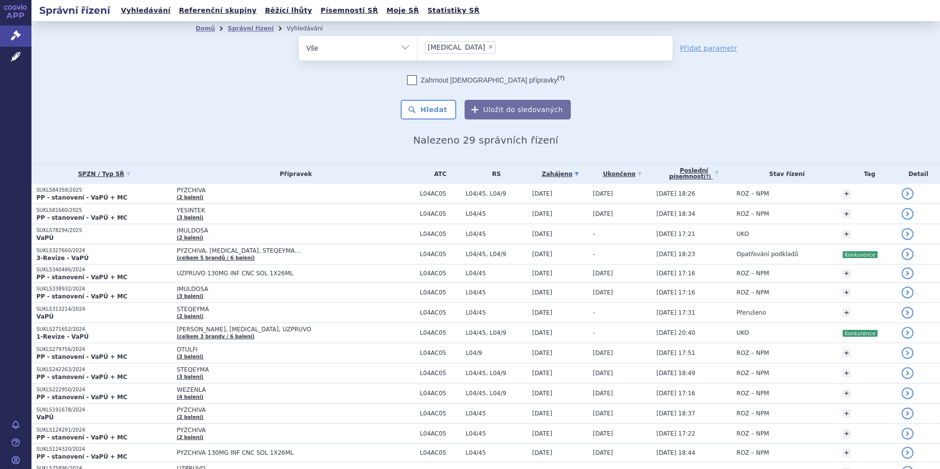
click at [487, 47] on span "×" at bounding box center [490, 47] width 6 height 6
click at [417, 47] on select "[MEDICAL_DATA]" at bounding box center [417, 47] width 0 height 25
select select
click at [469, 50] on ul at bounding box center [544, 46] width 255 height 21
click at [417, 50] on select "[MEDICAL_DATA]" at bounding box center [417, 47] width 0 height 25
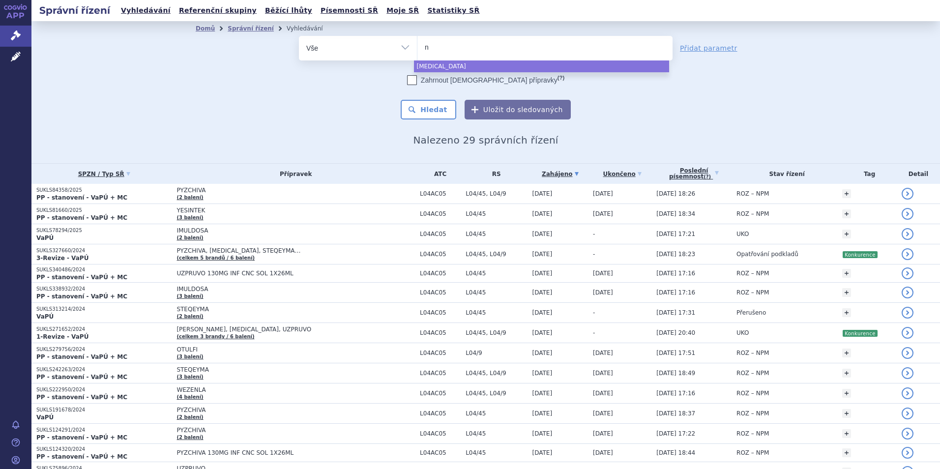
type input "no"
type input "nov"
type input "novo"
type input "novon"
type input "novo"
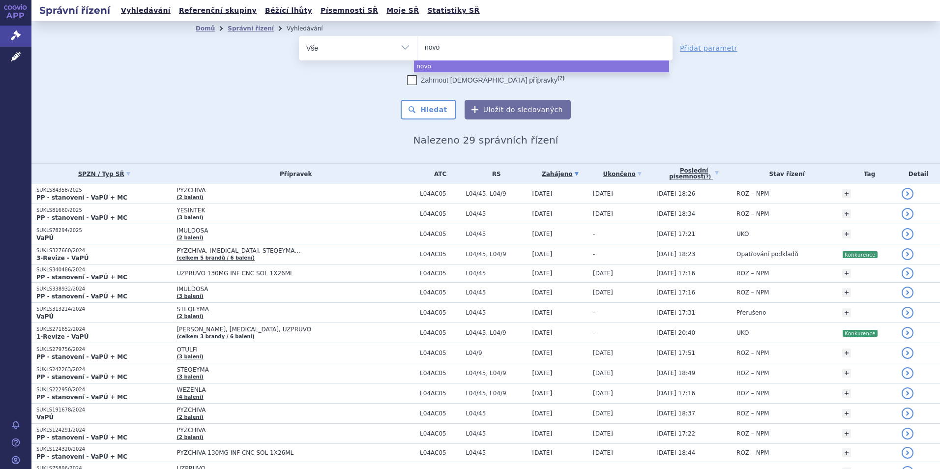
type input "nov"
type input "n"
type input "nor"
type input "nord"
type input "nordis"
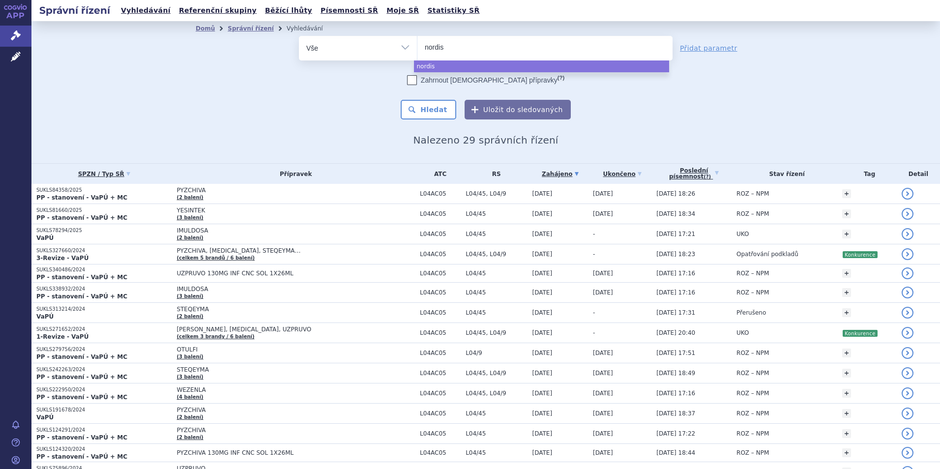
type input "nordisk"
select select "nordisk"
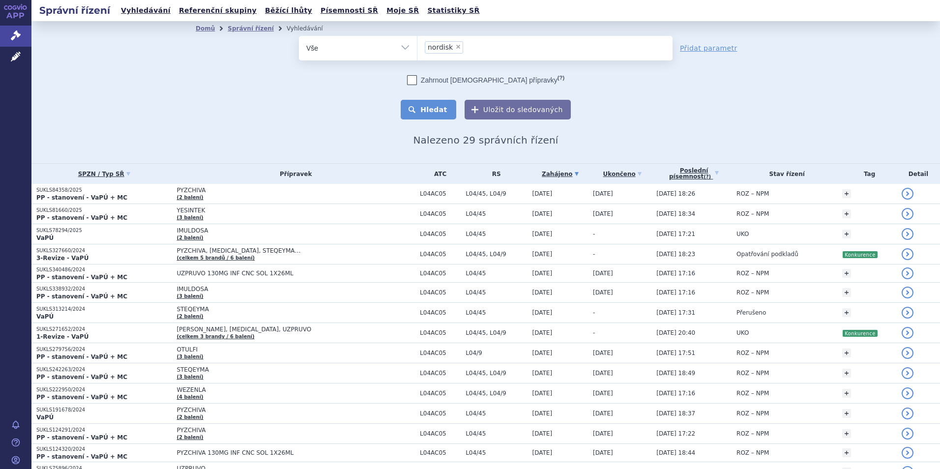
click at [432, 106] on button "Hledat" at bounding box center [428, 110] width 56 height 20
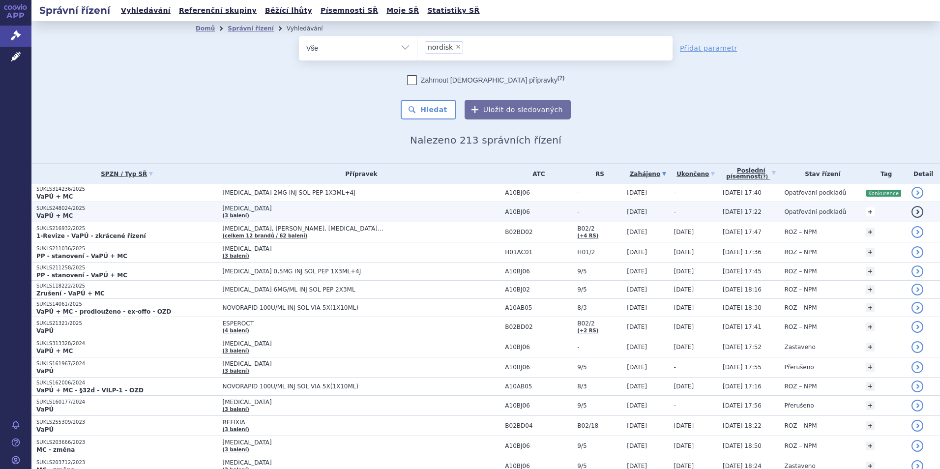
click at [865, 209] on link "+" at bounding box center [869, 211] width 9 height 9
click at [818, 216] on span at bounding box center [823, 213] width 10 height 13
select select "Konkurence"
click at [835, 212] on button "Přidat" at bounding box center [844, 213] width 25 height 12
select select
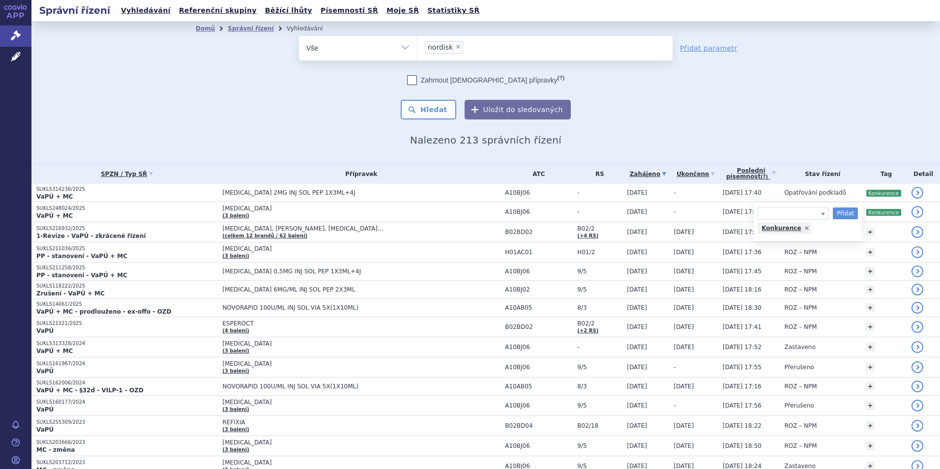
click at [814, 148] on div "Domů Správní řízení Vyhledávání Vyhledávání ve správních řízeních odstranit Vše…" at bounding box center [485, 92] width 908 height 142
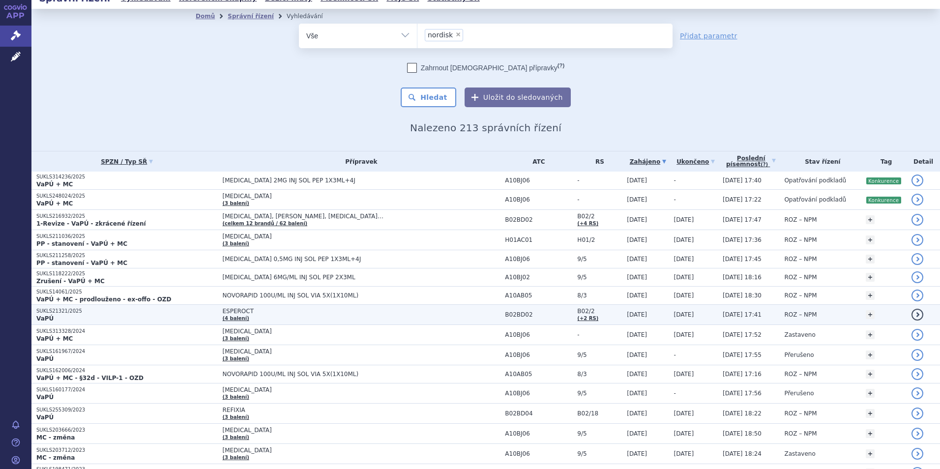
scroll to position [49, 0]
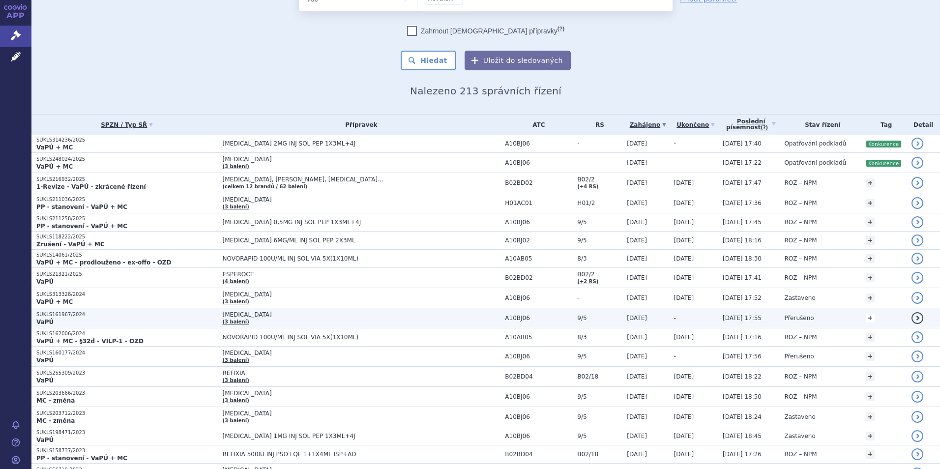
click at [865, 319] on link "+" at bounding box center [869, 318] width 9 height 9
click at [818, 323] on span at bounding box center [823, 320] width 10 height 13
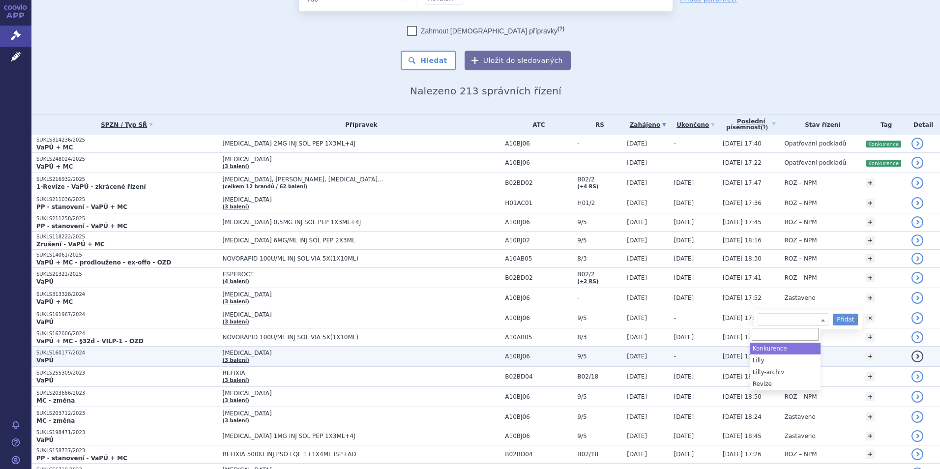
select select "Konkurence"
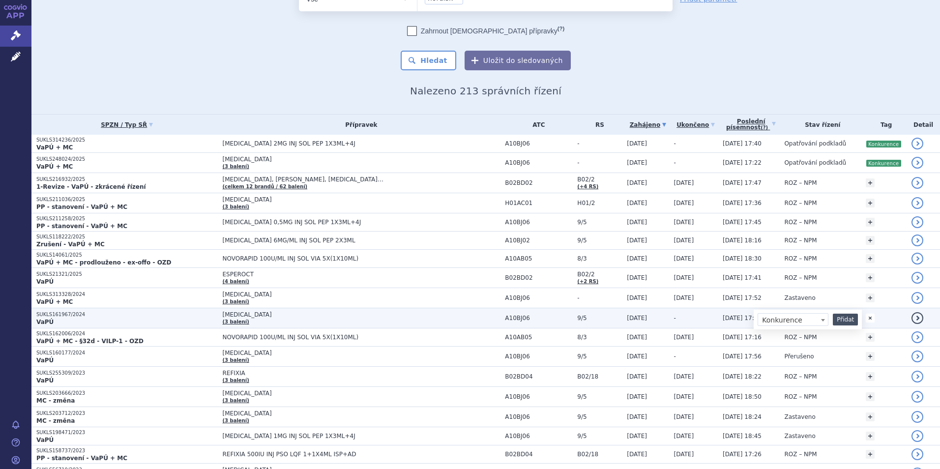
click at [834, 319] on button "Přidat" at bounding box center [844, 320] width 25 height 12
select select
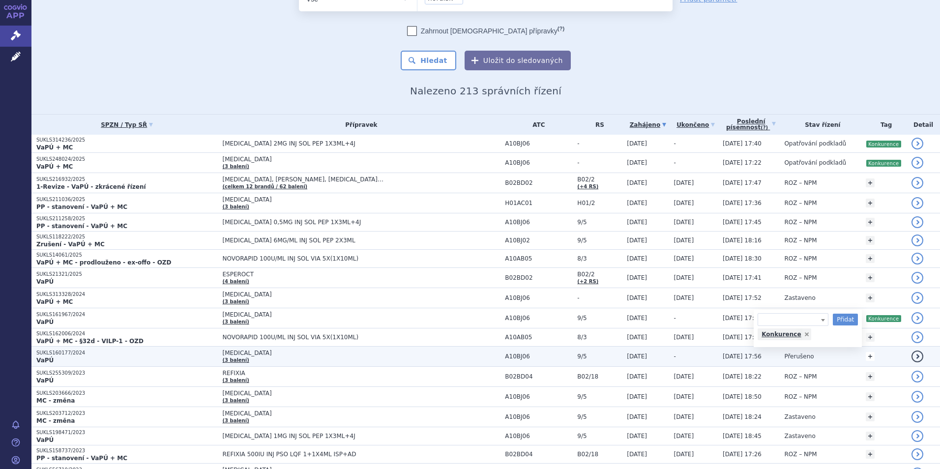
click at [865, 358] on link "+" at bounding box center [869, 356] width 9 height 9
click at [819, 362] on span at bounding box center [823, 358] width 10 height 13
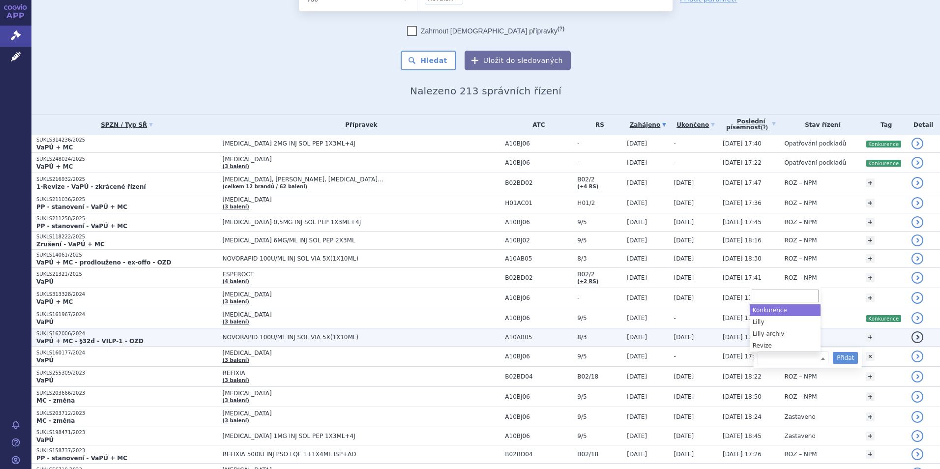
select select "Konkurence"
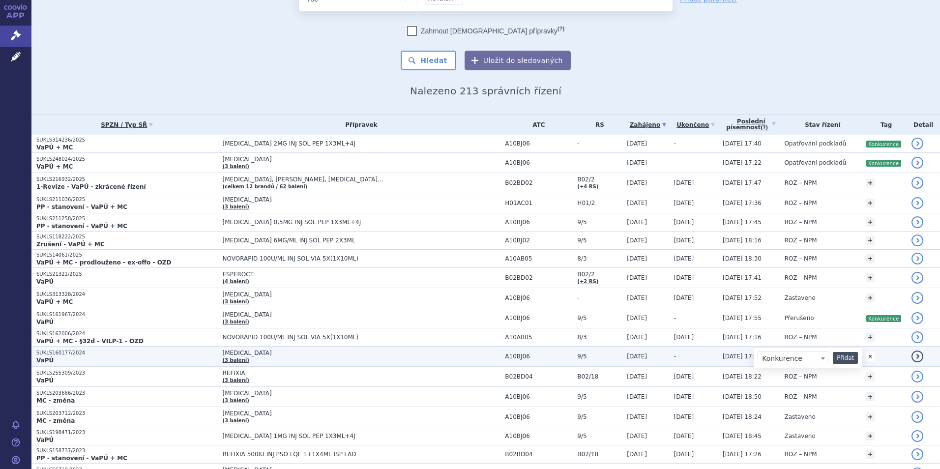
click at [832, 355] on button "Přidat" at bounding box center [844, 358] width 25 height 12
select select
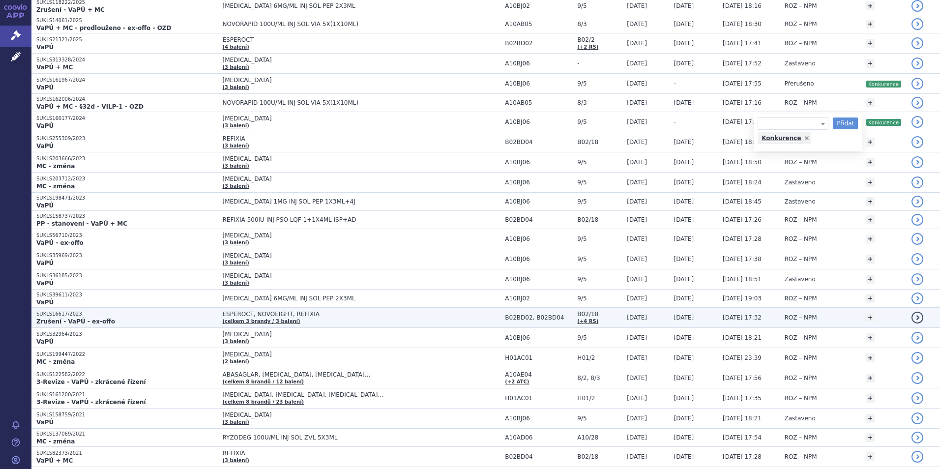
scroll to position [0, 0]
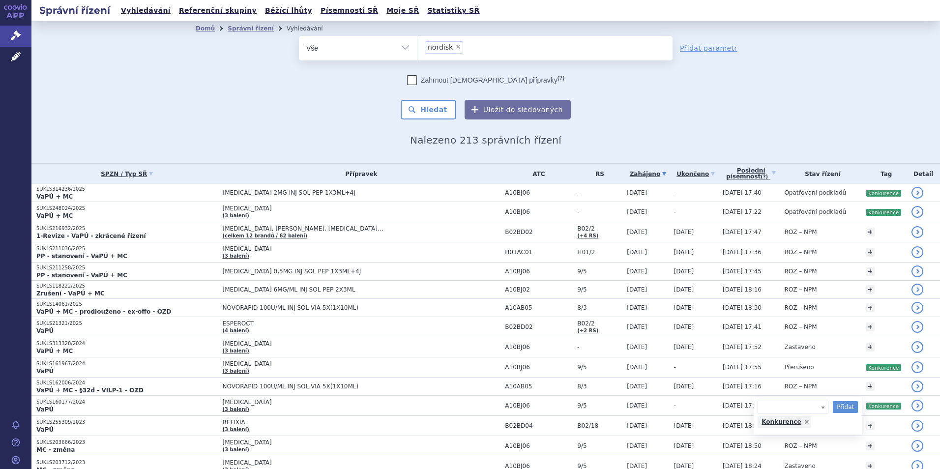
click at [455, 49] on span "×" at bounding box center [458, 47] width 6 height 6
click at [417, 49] on select "nordisk" at bounding box center [417, 47] width 0 height 25
select select
click at [454, 49] on ul at bounding box center [544, 46] width 255 height 21
click at [417, 49] on select "nordisk" at bounding box center [417, 47] width 0 height 25
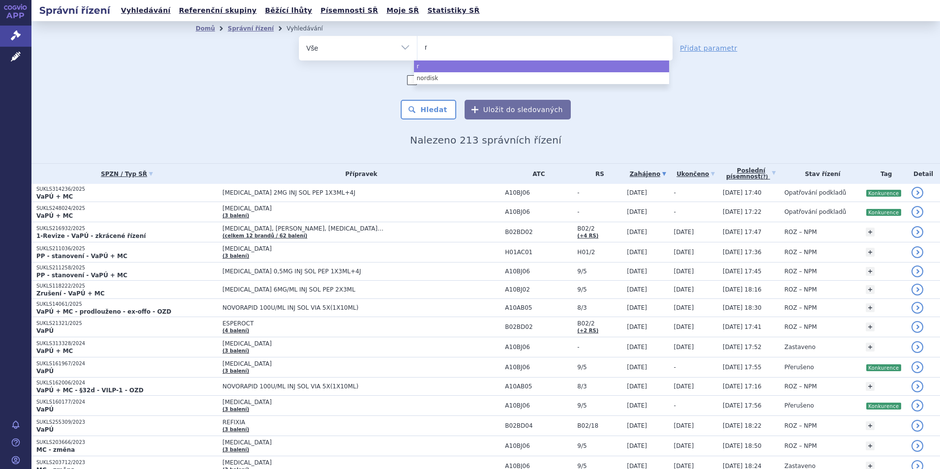
type input "ri"
type input "rin"
type input "rinc"
type input "rinv"
type input "rinvo"
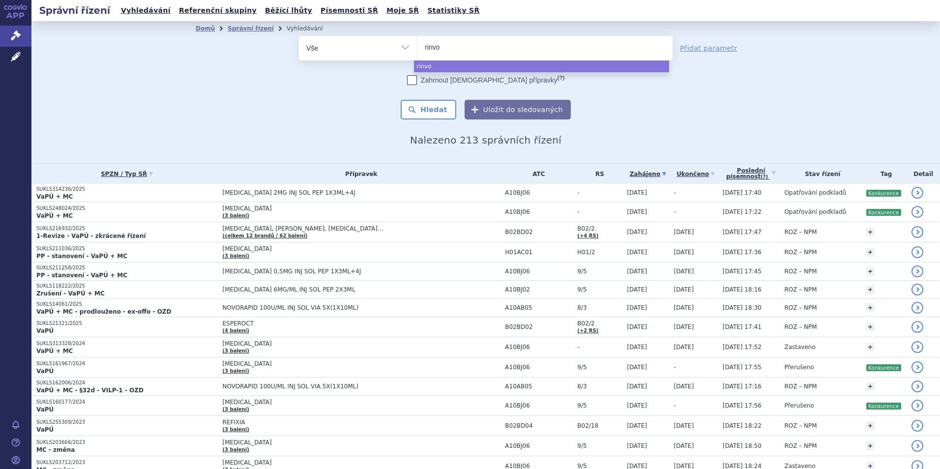
type input "[MEDICAL_DATA]"
select select "[MEDICAL_DATA]"
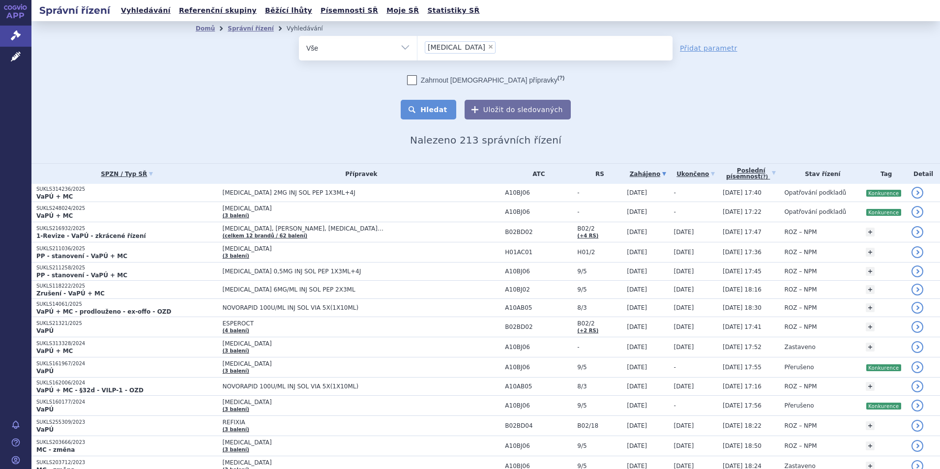
click at [433, 106] on button "Hledat" at bounding box center [428, 110] width 56 height 20
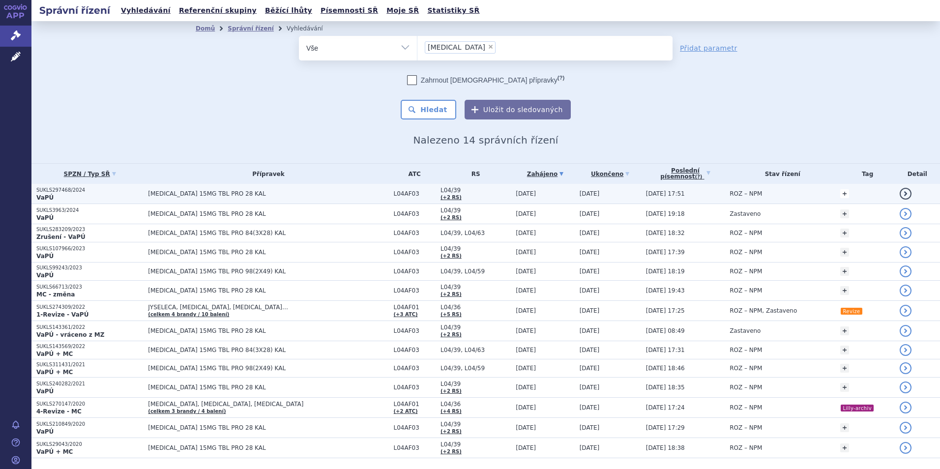
click at [840, 195] on link "+" at bounding box center [844, 193] width 9 height 9
click at [761, 200] on span at bounding box center [767, 195] width 71 height 13
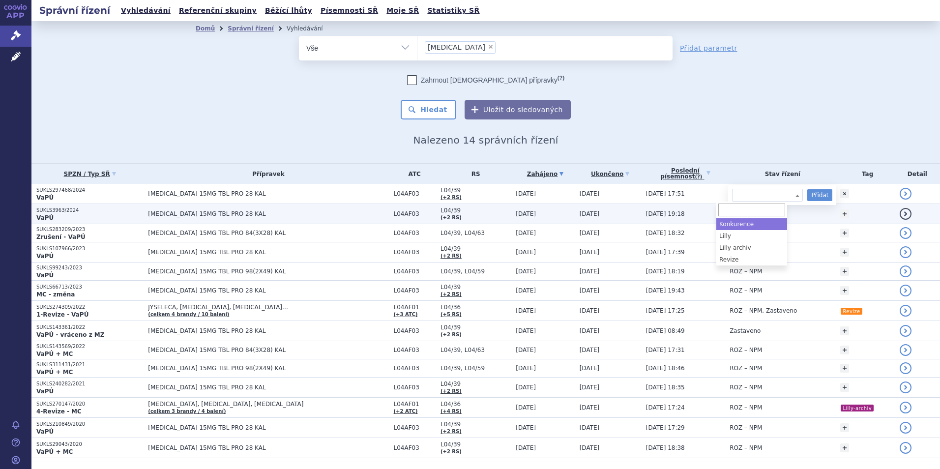
select select "Konkurence"
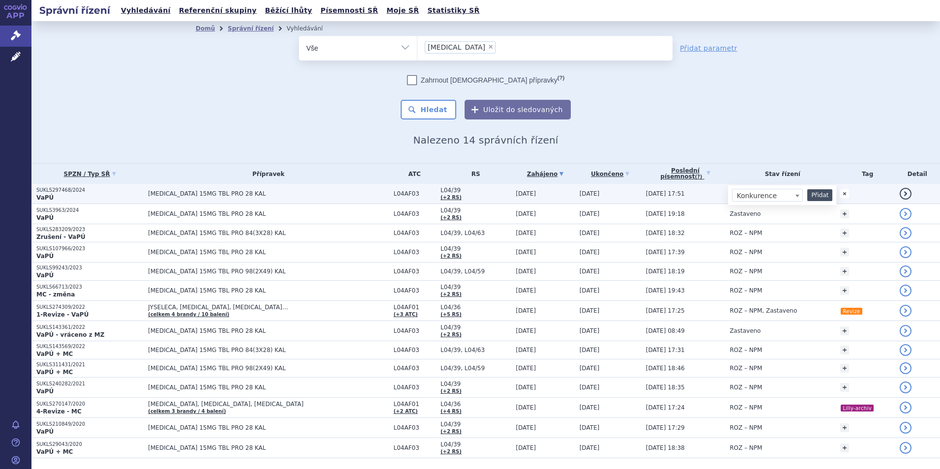
click at [807, 198] on button "Přidat" at bounding box center [819, 195] width 25 height 12
select select
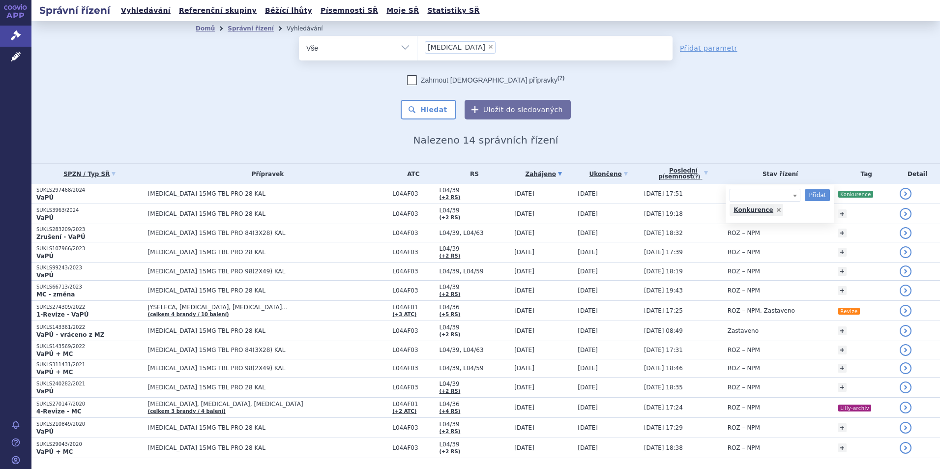
click at [773, 96] on div "Domů Správní řízení Vyhledávání Vyhledávání ve správních řízeních odstranit Vše…" at bounding box center [485, 91] width 619 height 110
